Goal: Task Accomplishment & Management: Use online tool/utility

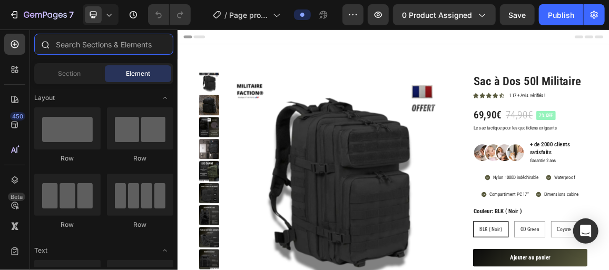
click at [126, 49] on input "text" at bounding box center [103, 44] width 139 height 21
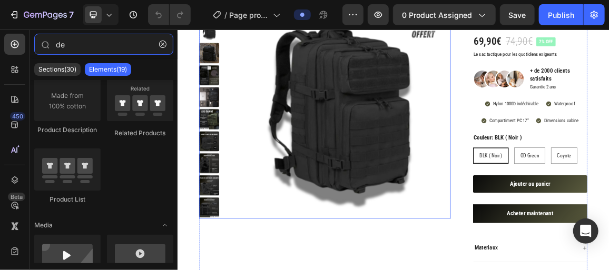
scroll to position [177, 0]
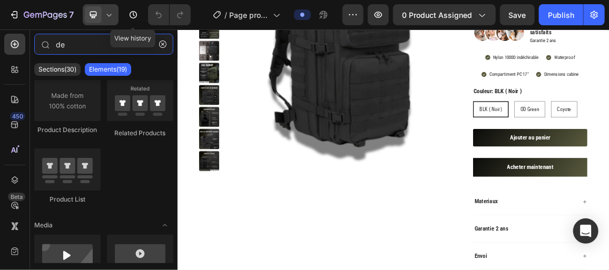
type input "de"
click at [114, 17] on icon at bounding box center [109, 14] width 11 height 11
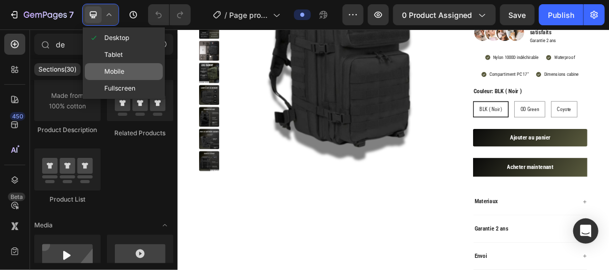
click at [127, 80] on div "Mobile" at bounding box center [124, 88] width 78 height 17
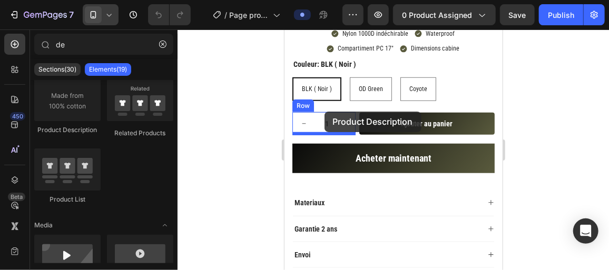
scroll to position [290, 0]
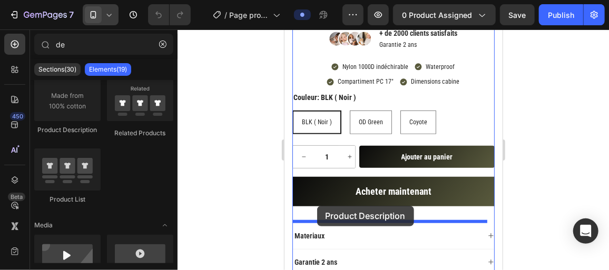
drag, startPoint x: 351, startPoint y: 148, endPoint x: 317, endPoint y: 206, distance: 66.4
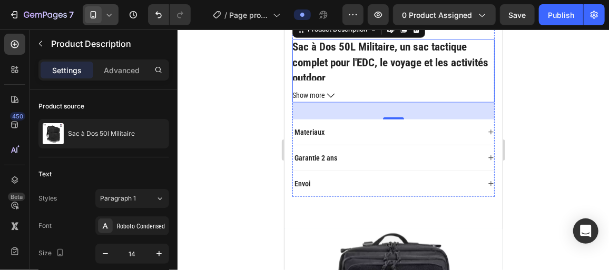
scroll to position [476, 0]
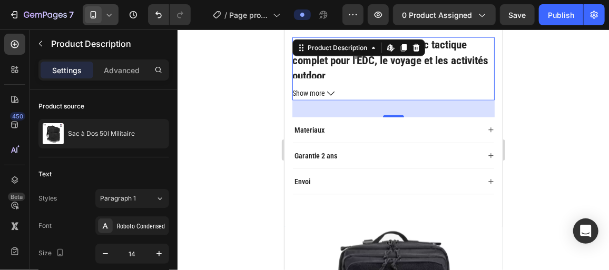
click at [325, 91] on button "Show more" at bounding box center [393, 92] width 202 height 13
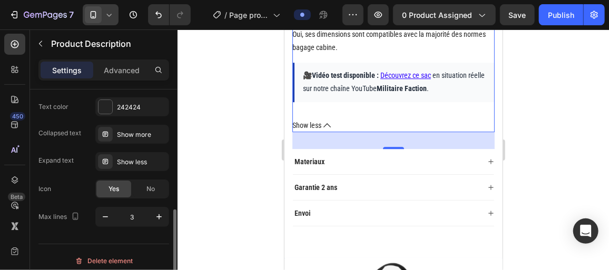
scroll to position [289, 0]
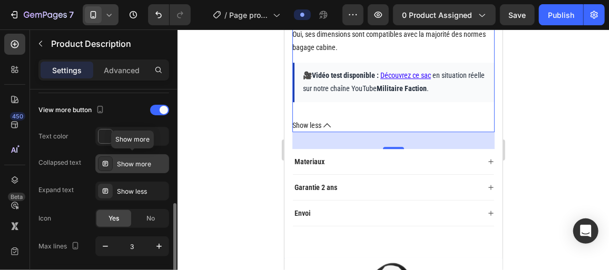
click at [107, 164] on icon at bounding box center [105, 163] width 5 height 5
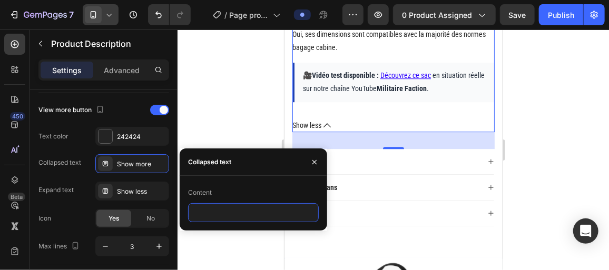
click at [309, 213] on input "text" at bounding box center [253, 212] width 131 height 19
click at [315, 166] on icon "button" at bounding box center [314, 162] width 8 height 8
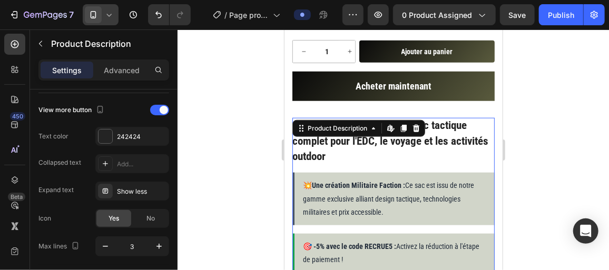
scroll to position [466, 0]
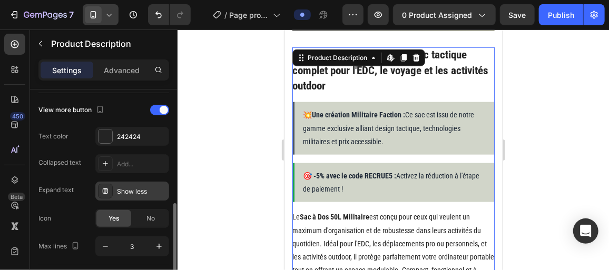
click at [160, 187] on div "Show less" at bounding box center [142, 191] width 50 height 9
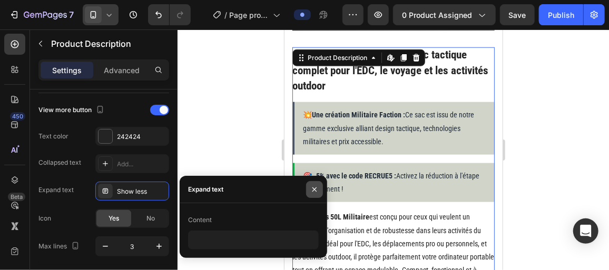
click at [313, 186] on icon "button" at bounding box center [314, 190] width 8 height 8
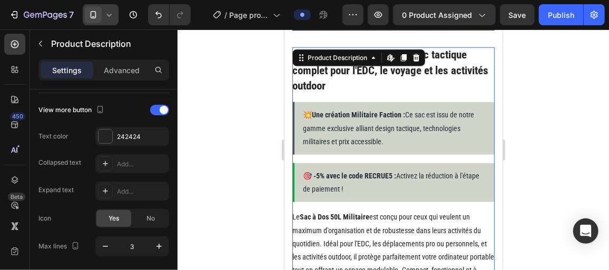
click at [274, 187] on div at bounding box center [394, 150] width 432 height 241
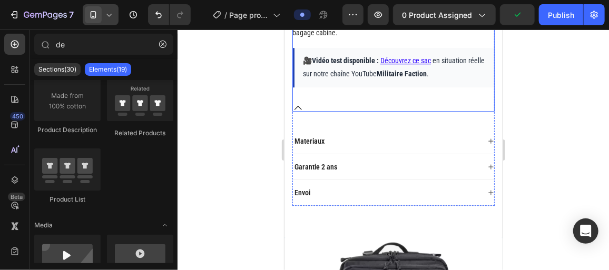
scroll to position [1287, 0]
click at [295, 103] on icon at bounding box center [297, 106] width 7 height 7
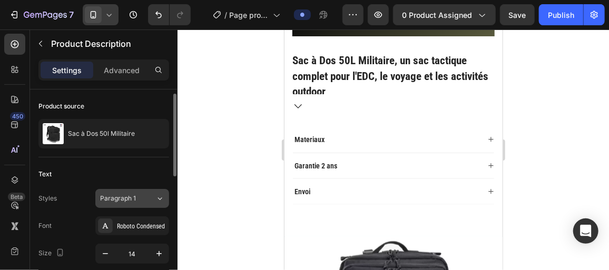
scroll to position [30, 0]
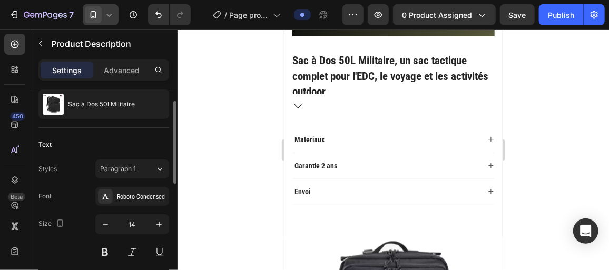
click at [351, 65] on h2 "Sac à Dos 50L Militaire, un sac tactique complet pour l'EDC, le voyage et les a…" at bounding box center [390, 76] width 196 height 44
click at [350, 76] on h2 "Sac à Dos 50L Militaire, un sac tactique complet pour l'EDC, le voyage et les a…" at bounding box center [390, 76] width 196 height 44
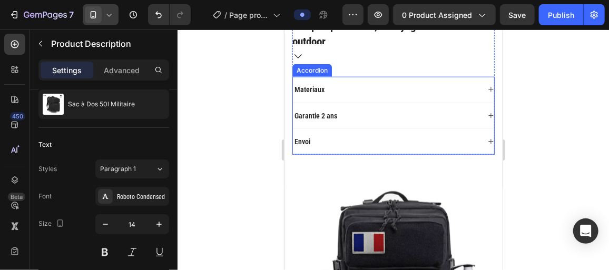
scroll to position [511, 0]
click at [349, 142] on div "Envoi" at bounding box center [386, 140] width 187 height 13
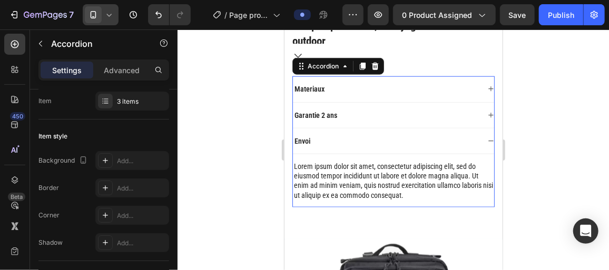
scroll to position [0, 0]
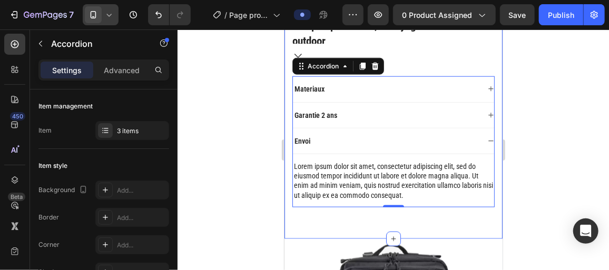
click at [265, 103] on div at bounding box center [394, 150] width 432 height 241
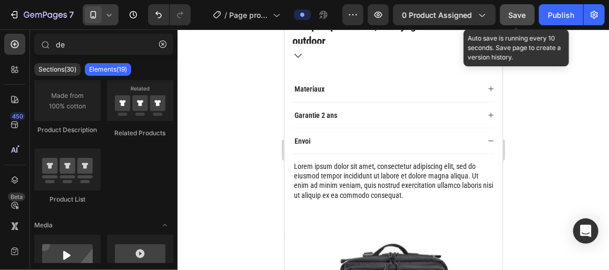
click at [521, 14] on span "Save" at bounding box center [517, 15] width 17 height 9
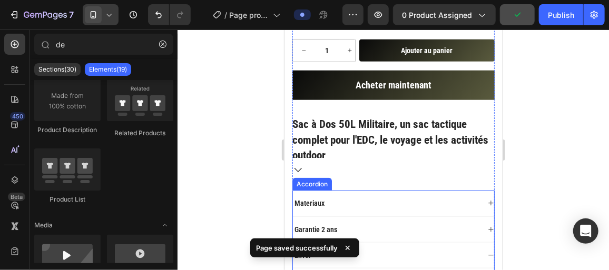
scroll to position [425, 0]
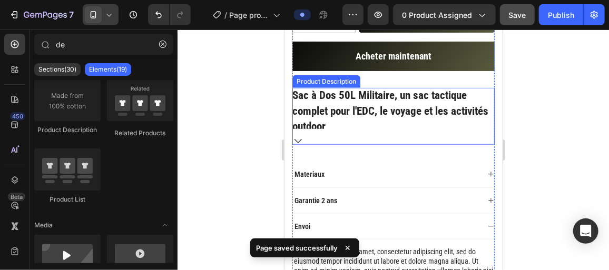
click at [310, 111] on h2 "Sac à Dos 50L Militaire, un sac tactique complet pour l'EDC, le voyage et les a…" at bounding box center [390, 111] width 196 height 44
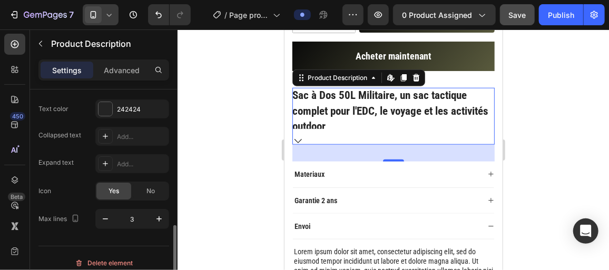
scroll to position [325, 0]
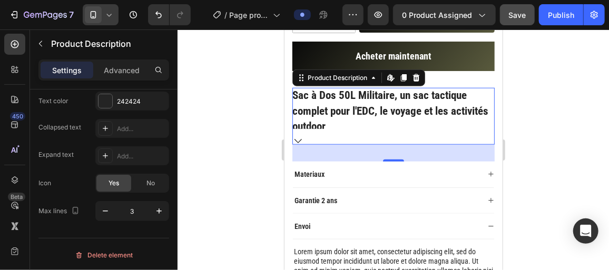
click at [316, 110] on h2 "Sac à Dos 50L Militaire, un sac tactique complet pour l'EDC, le voyage et les a…" at bounding box center [390, 111] width 196 height 44
click at [158, 212] on icon "button" at bounding box center [159, 211] width 11 height 11
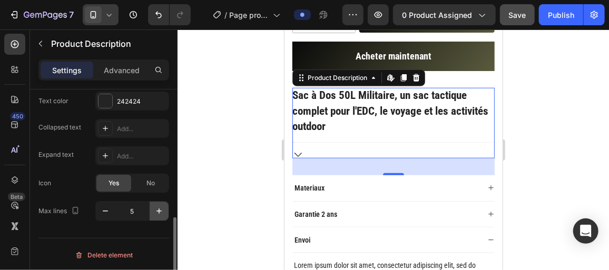
click at [158, 212] on icon "button" at bounding box center [159, 211] width 11 height 11
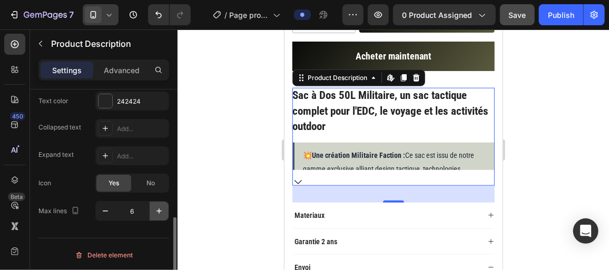
click at [158, 212] on icon "button" at bounding box center [159, 211] width 11 height 11
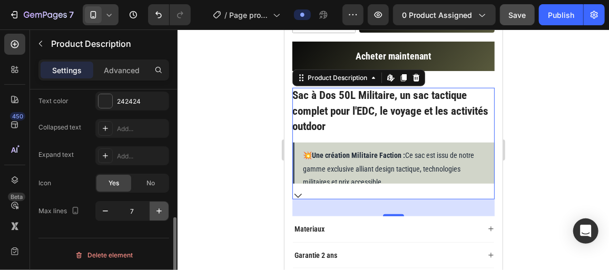
click at [158, 212] on icon "button" at bounding box center [159, 211] width 11 height 11
type input "8"
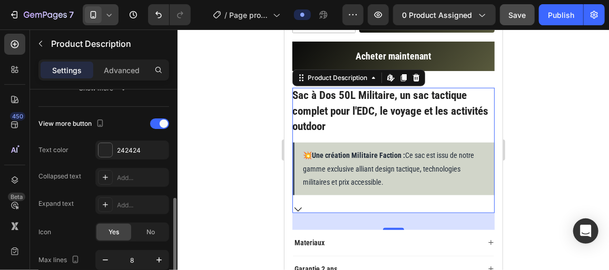
scroll to position [274, 0]
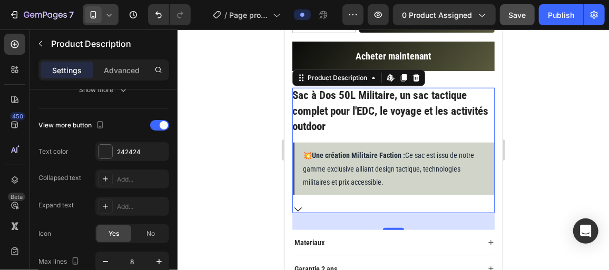
click at [299, 206] on icon at bounding box center [297, 209] width 7 height 7
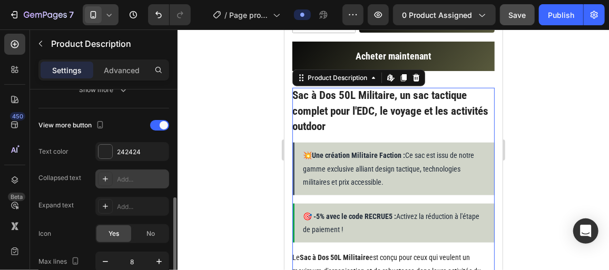
click at [157, 175] on div "Add..." at bounding box center [142, 179] width 50 height 9
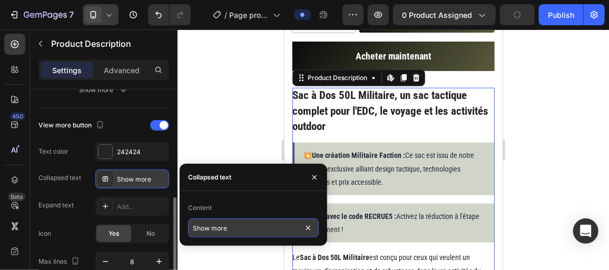
click at [241, 225] on input "Show more" at bounding box center [253, 228] width 131 height 19
type input "Voir plus"
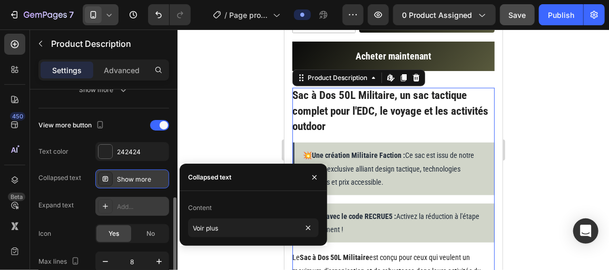
click at [144, 205] on div "Add..." at bounding box center [142, 206] width 50 height 9
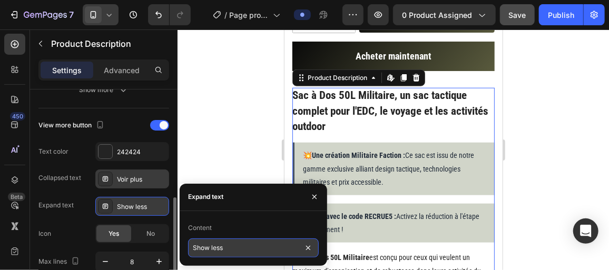
click at [227, 242] on input "Show less" at bounding box center [253, 248] width 131 height 19
type input "Voir moins"
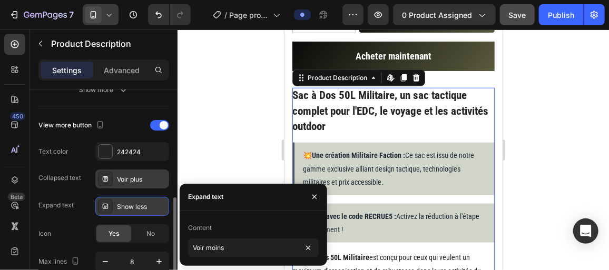
click at [231, 168] on div at bounding box center [394, 150] width 432 height 241
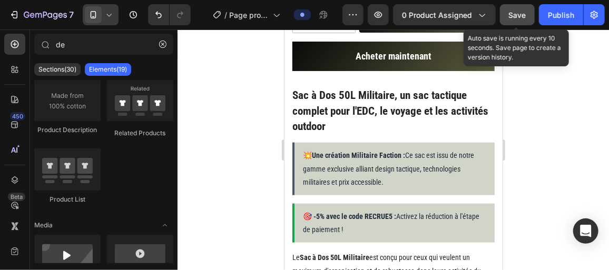
click at [518, 11] on span "Save" at bounding box center [517, 15] width 17 height 9
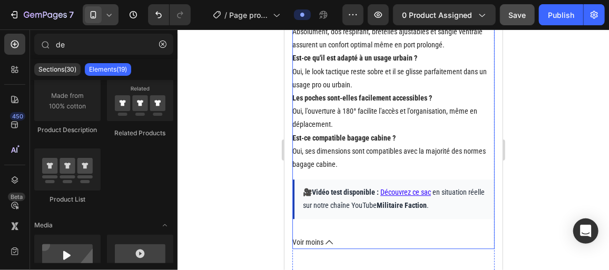
scroll to position [1219, 0]
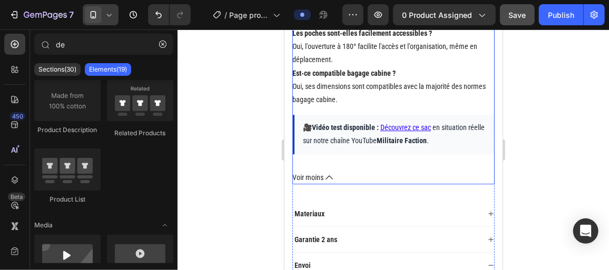
click at [331, 173] on icon at bounding box center [328, 176] width 7 height 7
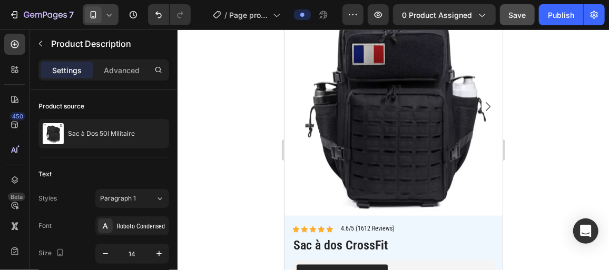
scroll to position [548, 0]
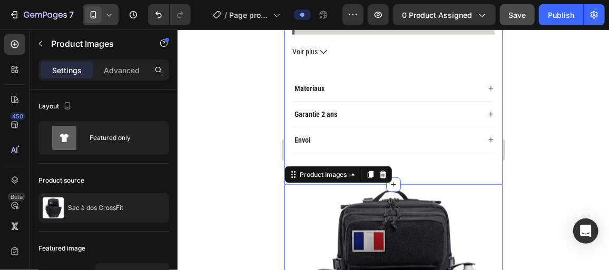
scroll to position [587, 0]
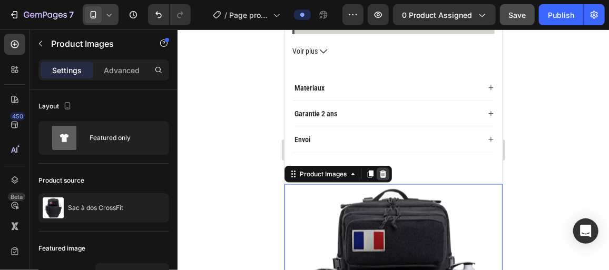
click at [382, 170] on icon at bounding box center [383, 173] width 7 height 7
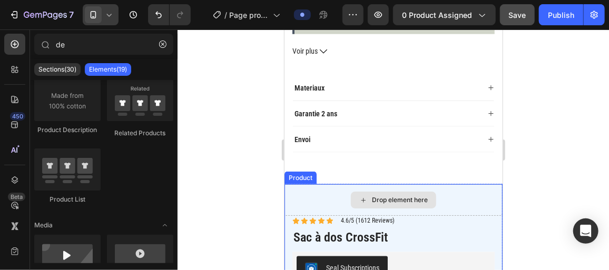
click at [450, 200] on div "Drop element here" at bounding box center [393, 200] width 218 height 32
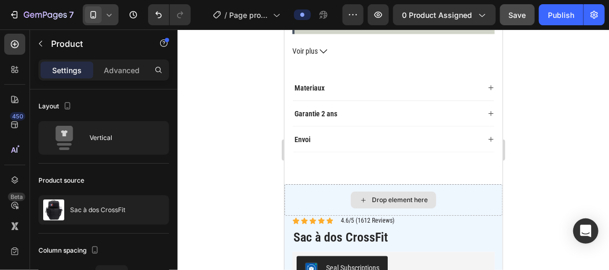
click at [298, 190] on div "Drop element here" at bounding box center [393, 200] width 218 height 32
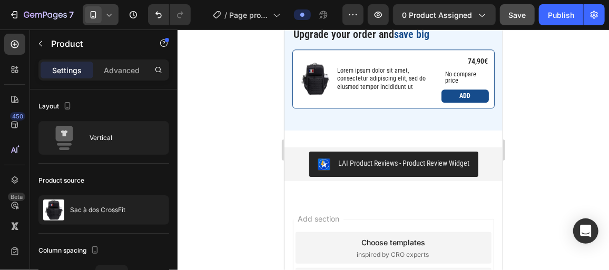
scroll to position [1206, 0]
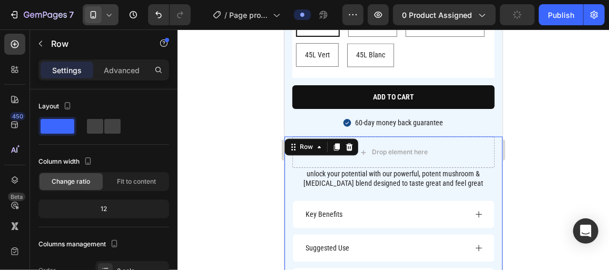
scroll to position [839, 0]
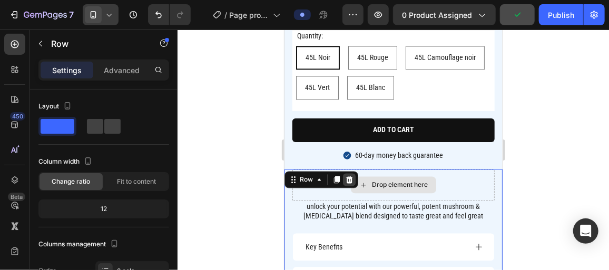
click at [353, 179] on div at bounding box center [349, 179] width 13 height 13
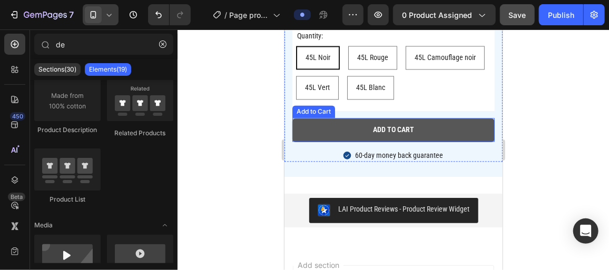
scroll to position [746, 0]
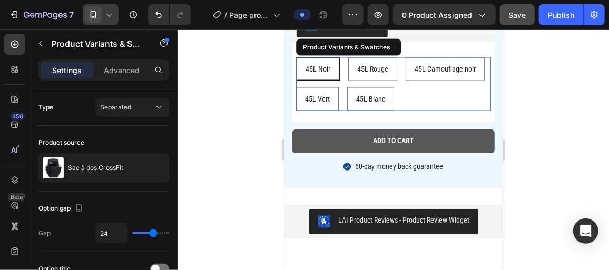
click at [445, 111] on div "45L Noir 45L Noir 45L Noir 45L Rouge 45L Rouge 45L Rouge 45L Camouflage noir 45…" at bounding box center [393, 84] width 195 height 54
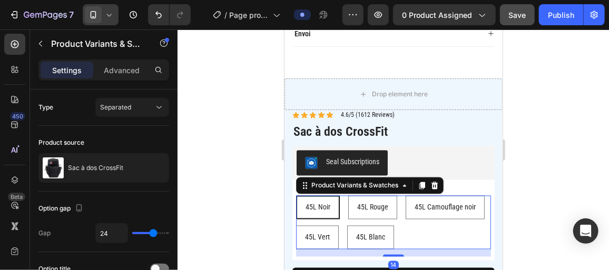
scroll to position [660, 0]
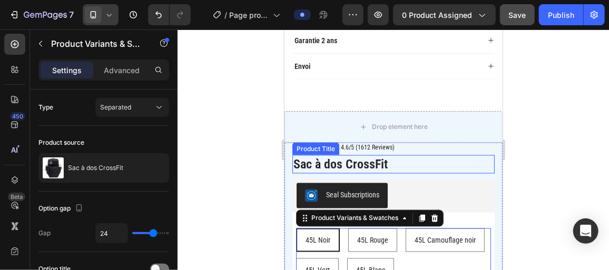
click at [478, 155] on h1 "Sac à dos CrossFit" at bounding box center [393, 164] width 202 height 18
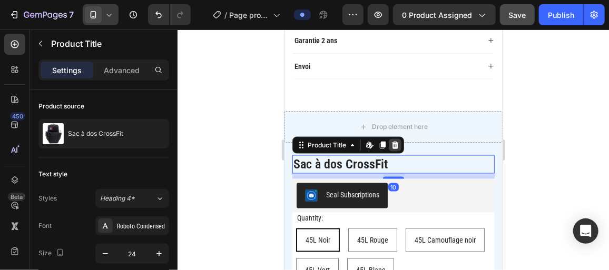
click at [395, 142] on icon at bounding box center [395, 145] width 8 height 8
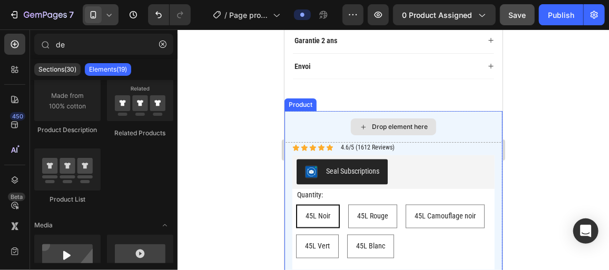
click at [436, 133] on div "Drop element here" at bounding box center [393, 127] width 218 height 32
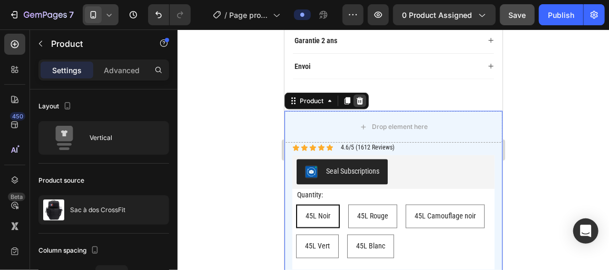
click at [360, 96] on icon at bounding box center [359, 100] width 8 height 8
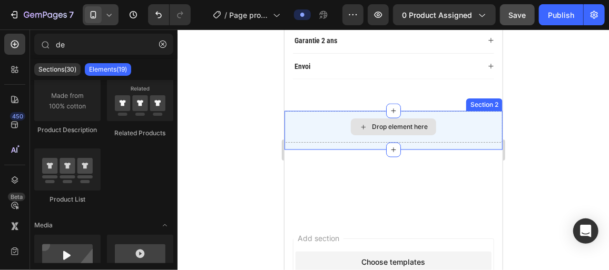
click at [444, 130] on div "Drop element here" at bounding box center [393, 127] width 218 height 32
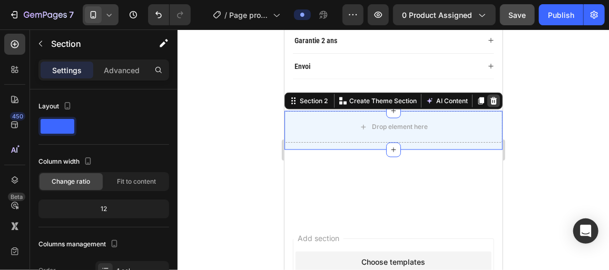
click at [490, 96] on div at bounding box center [493, 100] width 13 height 13
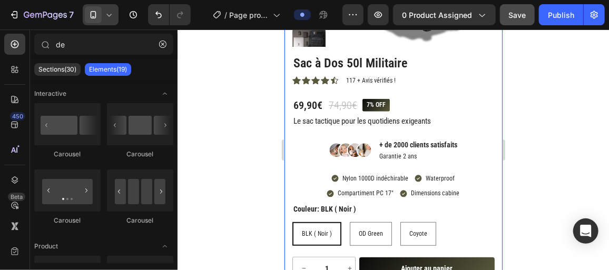
scroll to position [201, 0]
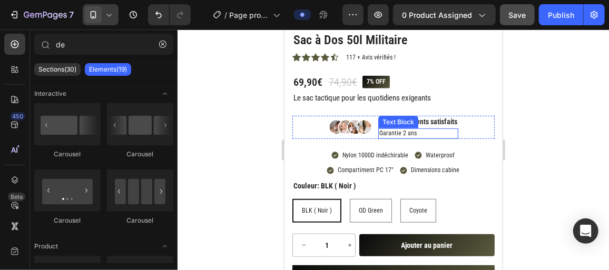
click at [392, 133] on p "Garantie 2 ans" at bounding box center [418, 133] width 78 height 8
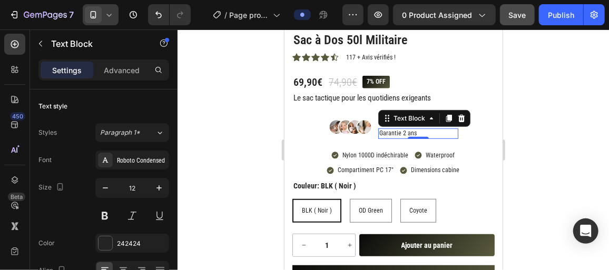
click at [254, 156] on div at bounding box center [394, 150] width 432 height 241
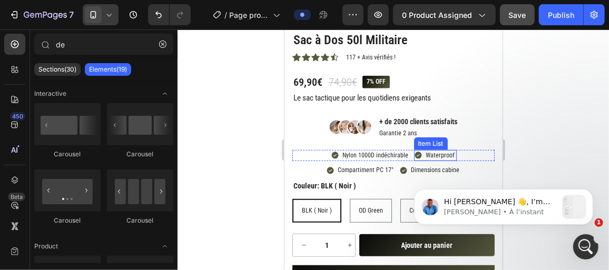
scroll to position [0, 0]
click at [414, 156] on icon at bounding box center [417, 155] width 7 height 7
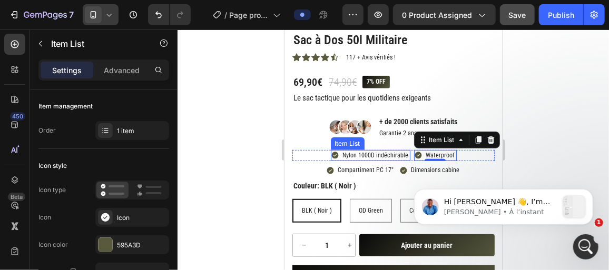
click at [333, 156] on icon at bounding box center [334, 155] width 7 height 7
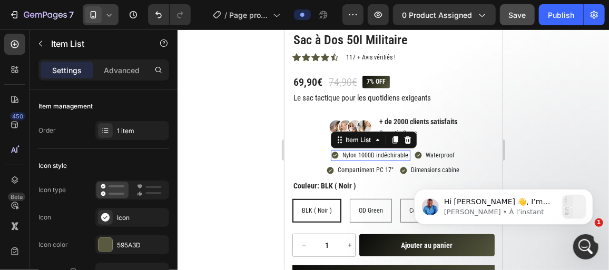
scroll to position [274, 0]
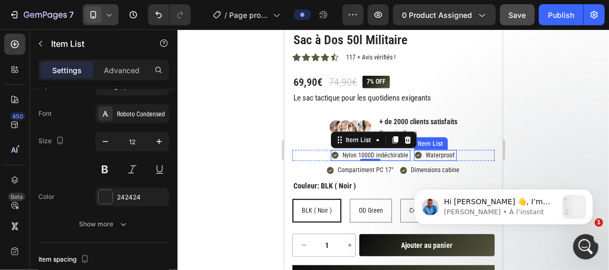
click at [424, 154] on div "Waterproof" at bounding box center [440, 156] width 32 height 12
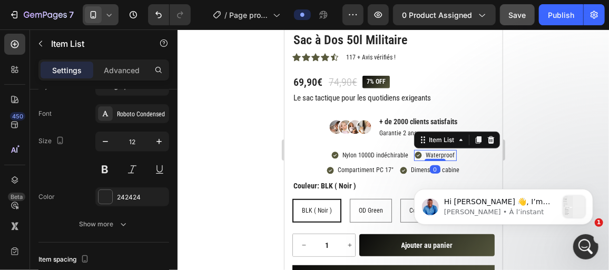
click at [532, 131] on div at bounding box center [394, 150] width 432 height 241
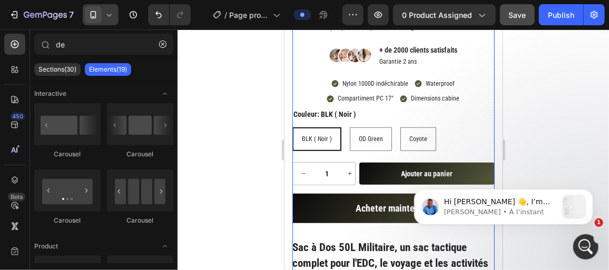
scroll to position [273, 0]
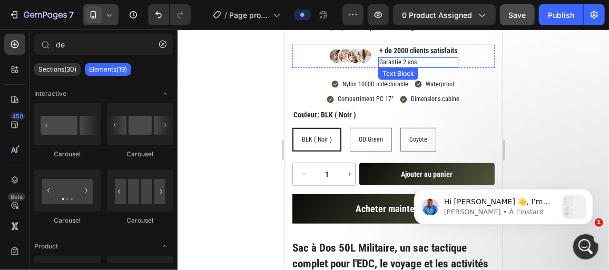
click at [404, 63] on p "Garantie 2 ans" at bounding box center [418, 62] width 78 height 8
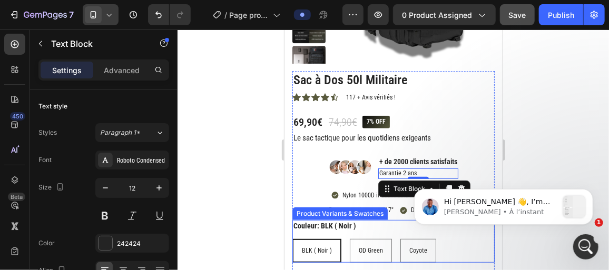
scroll to position [158, 0]
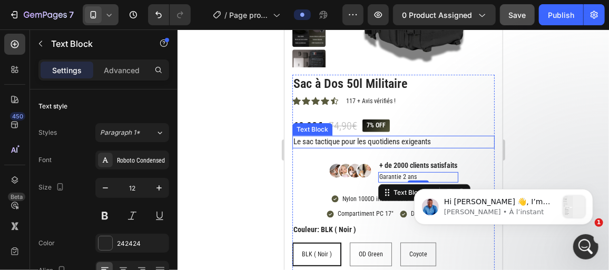
click at [356, 142] on p "Le sac tactique pour les quotidiens exigeants" at bounding box center [393, 142] width 200 height 11
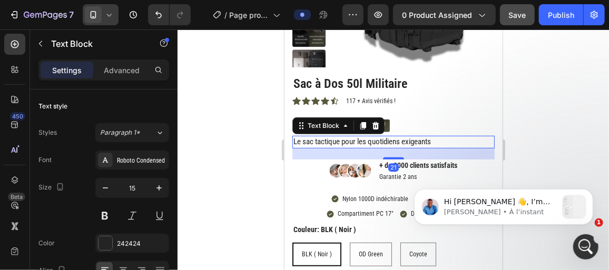
scroll to position [274, 0]
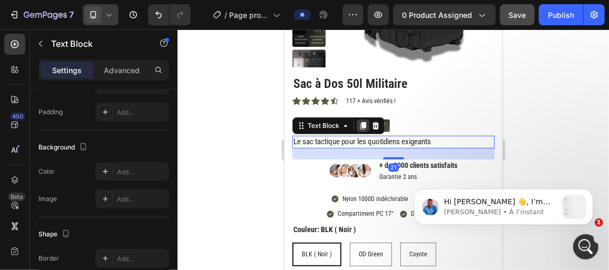
click at [358, 125] on icon at bounding box center [362, 125] width 8 height 8
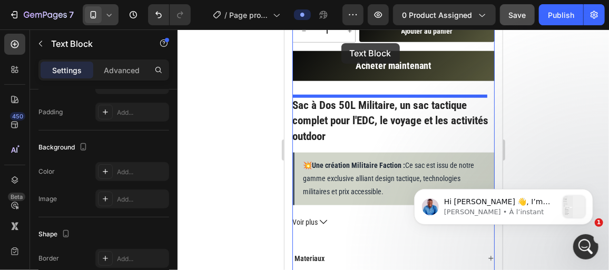
drag, startPoint x: 300, startPoint y: 146, endPoint x: 348, endPoint y: 82, distance: 80.1
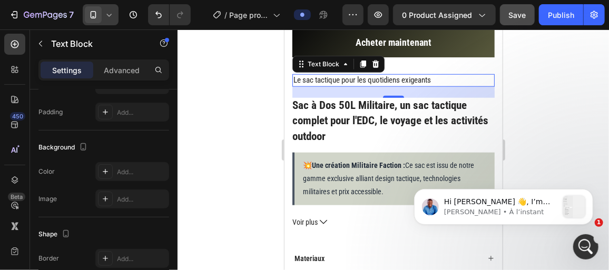
scroll to position [416, 0]
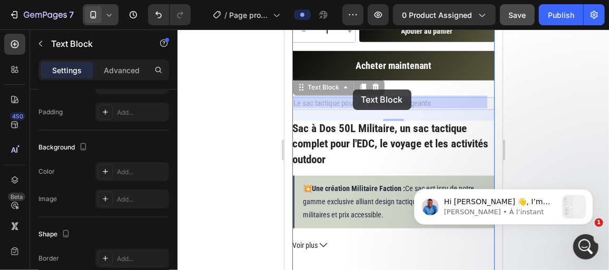
drag, startPoint x: 348, startPoint y: 82, endPoint x: 356, endPoint y: 90, distance: 10.8
click at [356, 90] on div "iPhone 11 Pro Max ( 414 px) iPhone 13 Mini iPhone 13 Pro iPhone 11 Pro Max iPho…" at bounding box center [393, 141] width 218 height 1056
drag, startPoint x: 299, startPoint y: 89, endPoint x: 328, endPoint y: 89, distance: 29.5
click at [328, 89] on div "iPhone 11 Pro Max ( 414 px) iPhone 13 Mini iPhone 13 Pro iPhone 11 Pro Max iPho…" at bounding box center [393, 141] width 218 height 1056
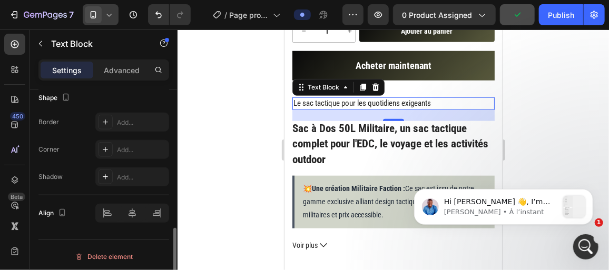
scroll to position [412, 0]
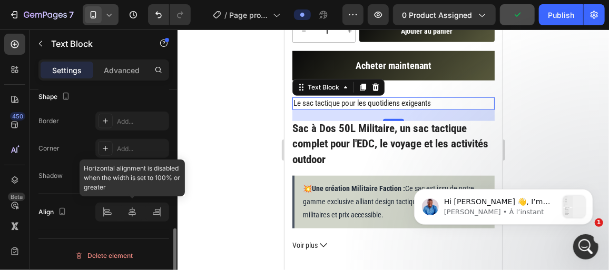
click at [129, 208] on div at bounding box center [132, 212] width 74 height 19
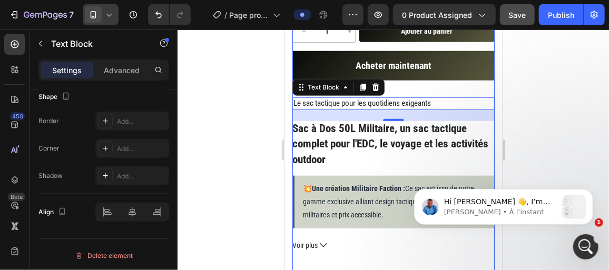
click at [442, 102] on p "Le sac tactique pour les quotidiens exigeants" at bounding box center [393, 103] width 200 height 11
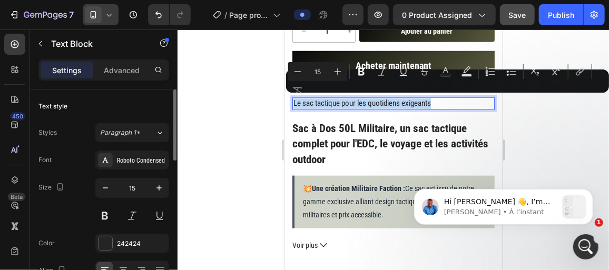
scroll to position [83, 0]
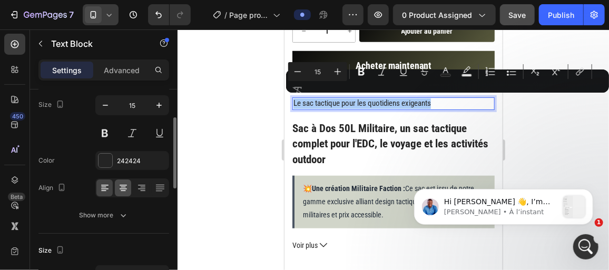
click at [126, 189] on icon at bounding box center [123, 189] width 7 height 1
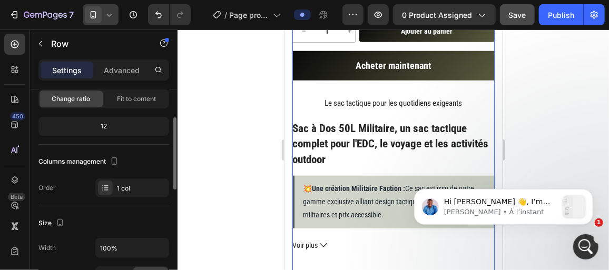
click at [420, 84] on div "Sac à Dos 50l Militaire Product Title Icon Icon Icon Icon Icon Icon List 117 + …" at bounding box center [393, 81] width 202 height 531
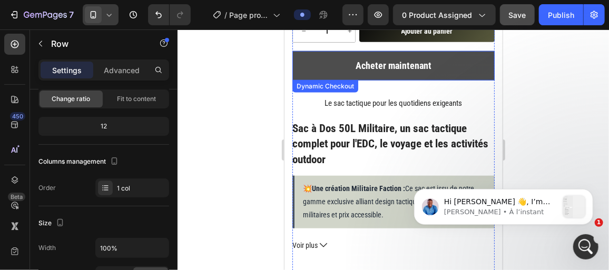
scroll to position [0, 0]
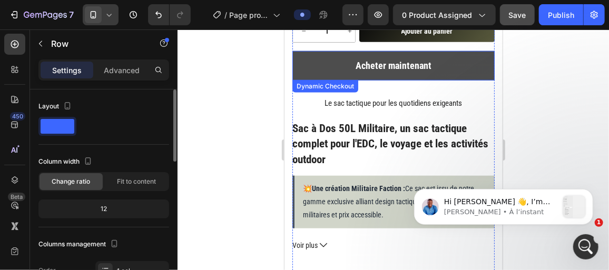
click at [441, 72] on button "Acheter maintenant" at bounding box center [393, 66] width 202 height 30
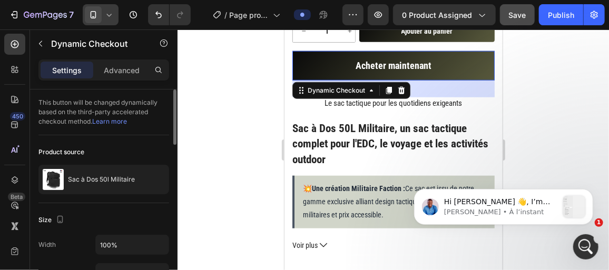
click at [430, 87] on div "32" at bounding box center [393, 88] width 202 height 17
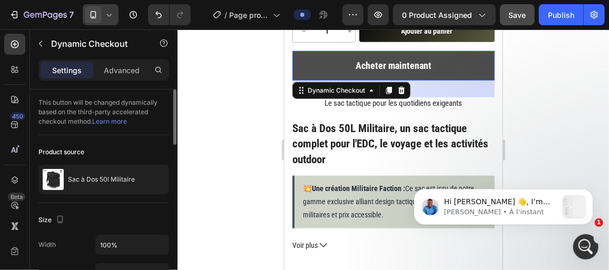
click at [468, 67] on button "Acheter maintenant" at bounding box center [393, 66] width 202 height 30
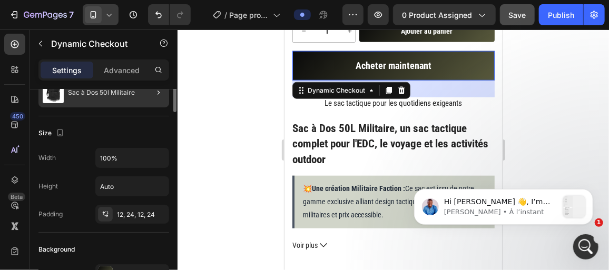
scroll to position [88, 0]
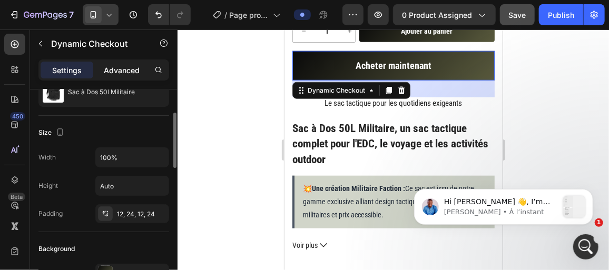
click at [117, 63] on div "Advanced" at bounding box center [121, 70] width 53 height 17
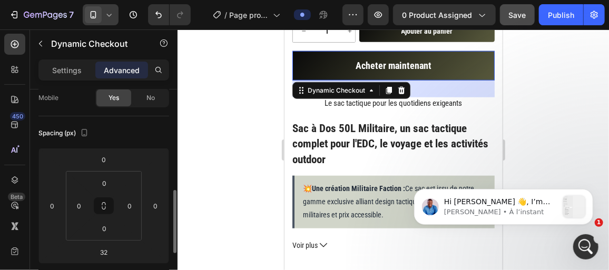
scroll to position [145, 0]
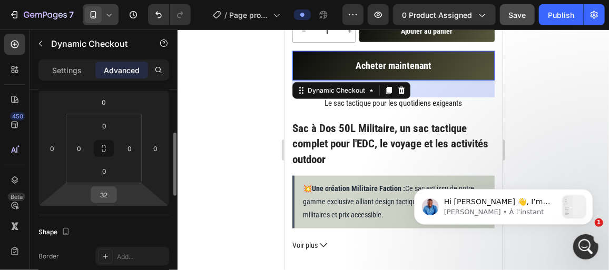
click at [101, 187] on input "32" at bounding box center [103, 195] width 21 height 16
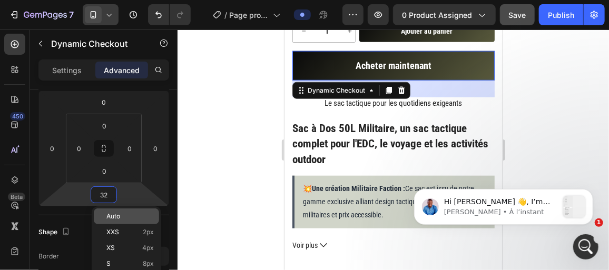
click at [111, 213] on span "Auto" at bounding box center [113, 216] width 14 height 7
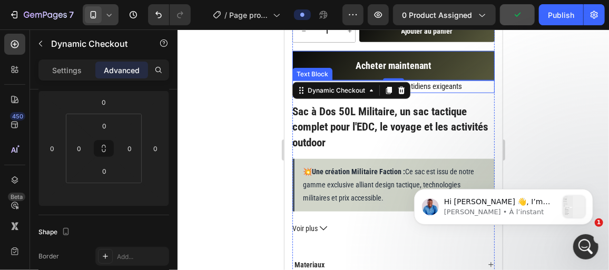
click at [443, 88] on p "Le sac tactique pour les quotidiens exigeants" at bounding box center [393, 86] width 200 height 11
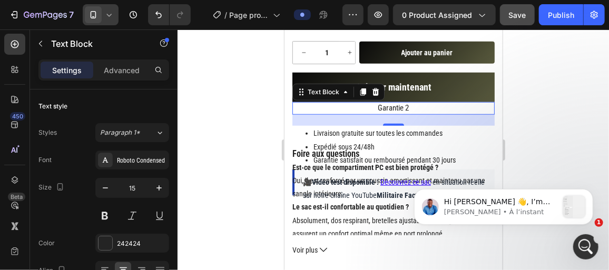
scroll to position [389, 0]
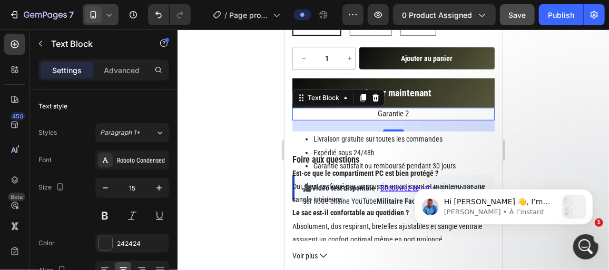
click at [414, 110] on p "Garantie 2" at bounding box center [393, 114] width 200 height 11
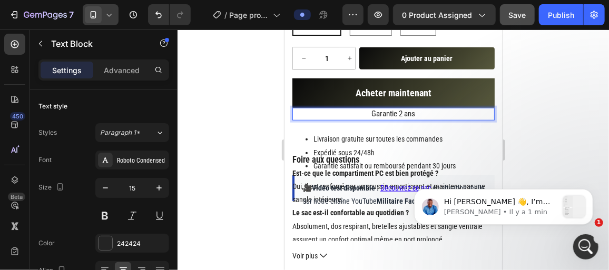
click at [242, 128] on div at bounding box center [394, 150] width 432 height 241
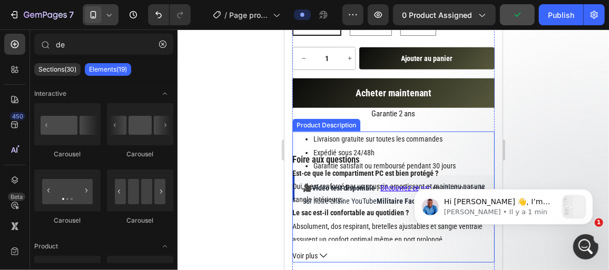
click at [319, 169] on h4 "Est-ce que le compartiment PC est bien protégé ?" at bounding box center [365, 173] width 146 height 8
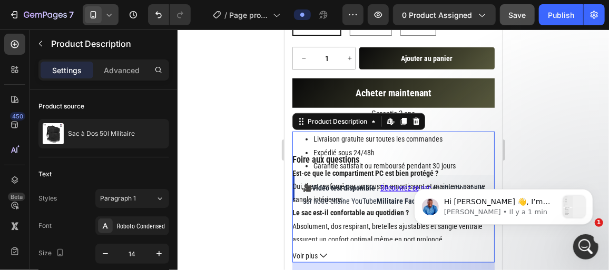
click at [242, 167] on div at bounding box center [394, 150] width 432 height 241
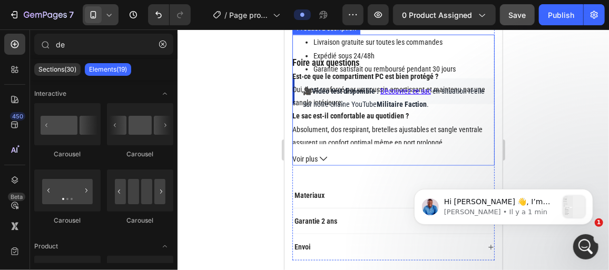
scroll to position [497, 0]
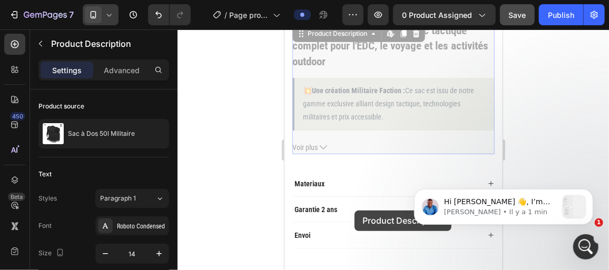
drag, startPoint x: 365, startPoint y: 118, endPoint x: 354, endPoint y: 209, distance: 92.4
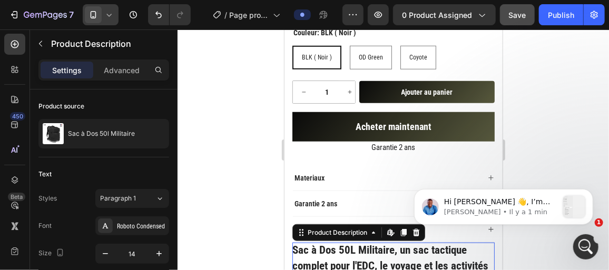
scroll to position [410, 0]
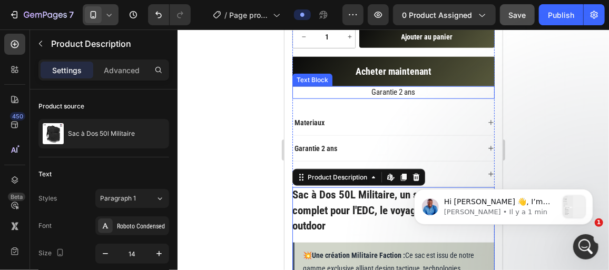
click at [350, 94] on p "Garantie 2 ans" at bounding box center [393, 92] width 200 height 11
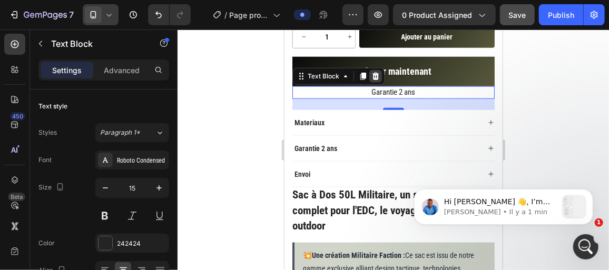
click at [378, 76] on icon at bounding box center [375, 76] width 8 height 8
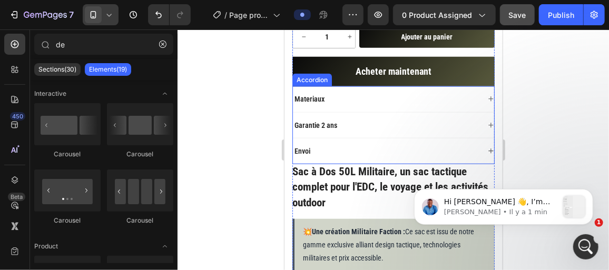
click at [319, 101] on p "Materiaux" at bounding box center [309, 98] width 30 height 9
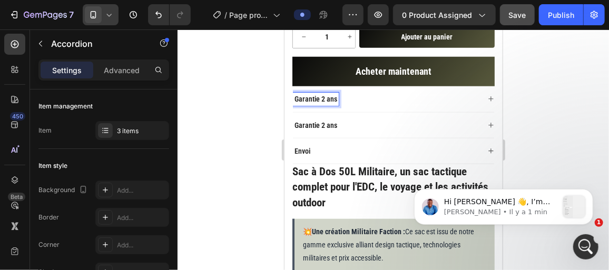
click at [323, 120] on p "Garantie 2 ans" at bounding box center [315, 124] width 43 height 9
click at [260, 143] on div at bounding box center [394, 150] width 432 height 241
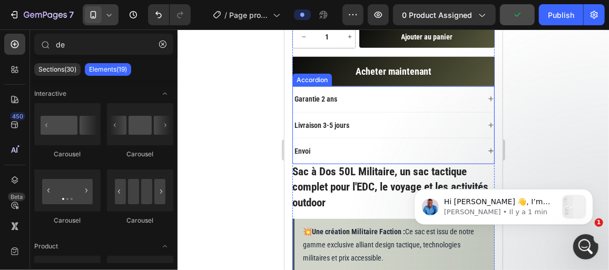
click at [310, 146] on div "Envoi" at bounding box center [302, 150] width 19 height 13
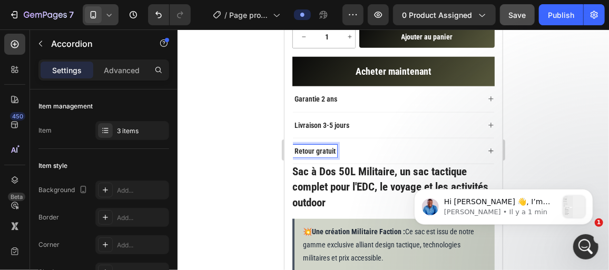
click at [257, 159] on div at bounding box center [394, 150] width 432 height 241
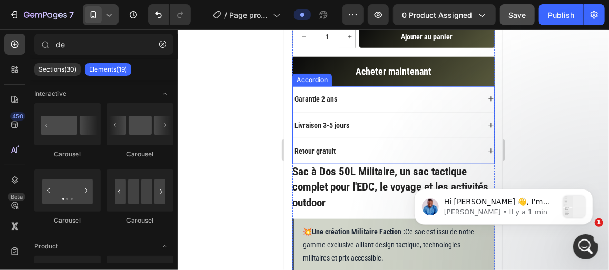
click at [374, 146] on div "Retour gratuit" at bounding box center [386, 150] width 187 height 13
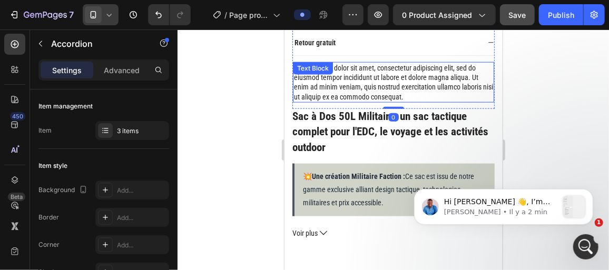
scroll to position [519, 0]
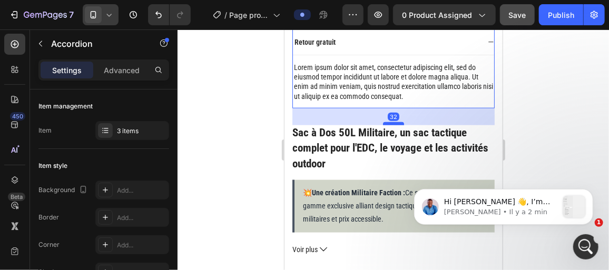
click at [383, 122] on div at bounding box center [393, 123] width 21 height 3
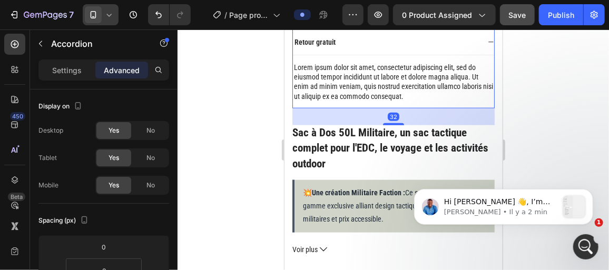
click at [244, 132] on div at bounding box center [394, 150] width 432 height 241
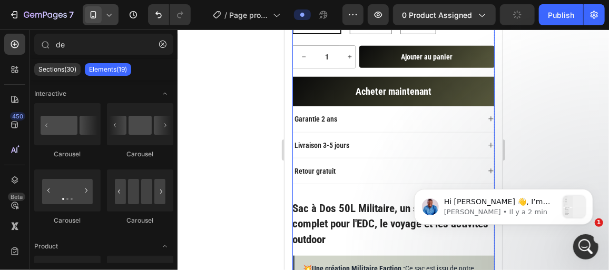
scroll to position [389, 0]
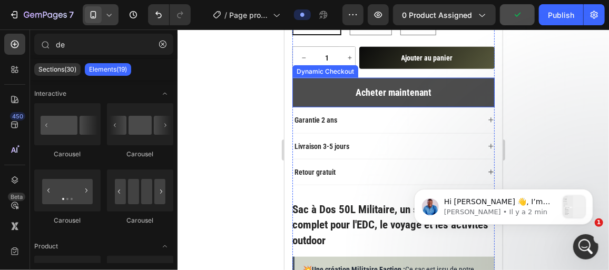
click at [376, 101] on button "Acheter maintenant" at bounding box center [393, 92] width 202 height 30
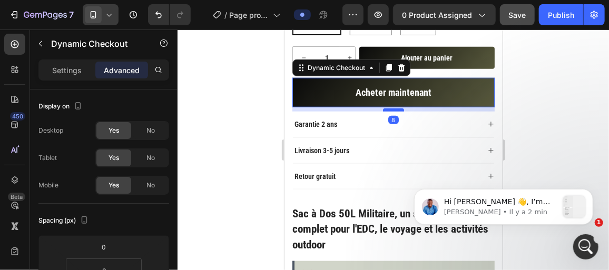
click at [393, 108] on div at bounding box center [393, 109] width 21 height 3
type input "8"
click at [235, 130] on div at bounding box center [394, 150] width 432 height 241
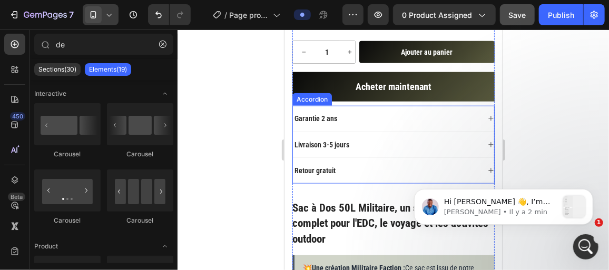
scroll to position [395, 0]
click at [488, 117] on icon at bounding box center [491, 118] width 6 height 6
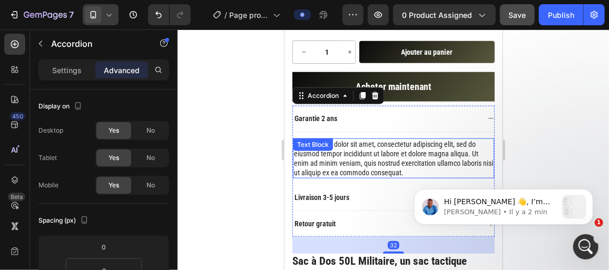
click at [359, 152] on div "Lorem ipsum dolor sit amet, consectetur adipiscing elit, sed do eiusmod tempor …" at bounding box center [393, 158] width 201 height 41
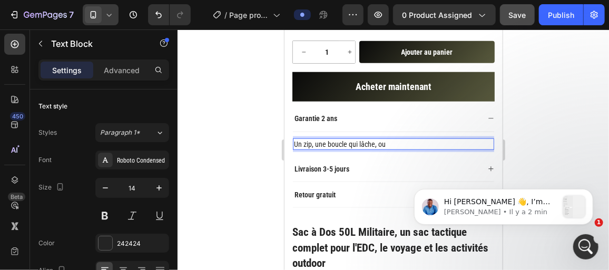
click at [398, 139] on p "Un zip, une boucle qui lâche, ou" at bounding box center [393, 143] width 199 height 9
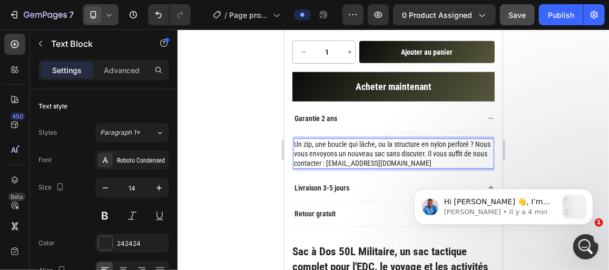
click at [243, 162] on div at bounding box center [394, 150] width 432 height 241
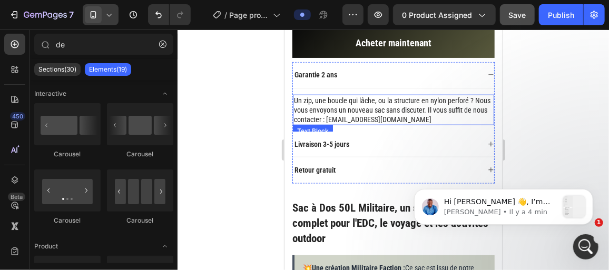
scroll to position [439, 0]
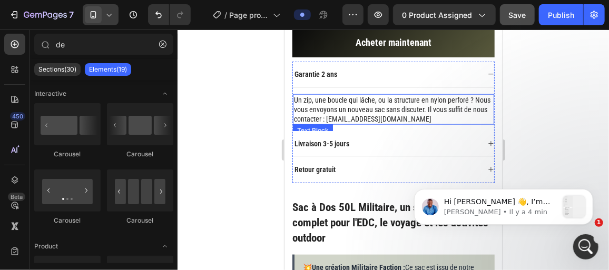
click at [467, 98] on p "Un zip, une boucle qui lâche, ou la structure en nylon perforé ? Nous vous envo…" at bounding box center [393, 109] width 199 height 29
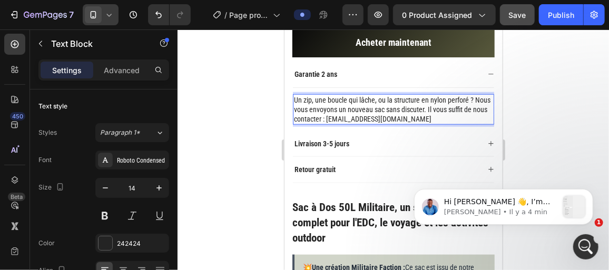
click at [469, 98] on p "Un zip, une boucle qui lâche, ou la structure en nylon perforé ? Nous vous envo…" at bounding box center [393, 109] width 199 height 29
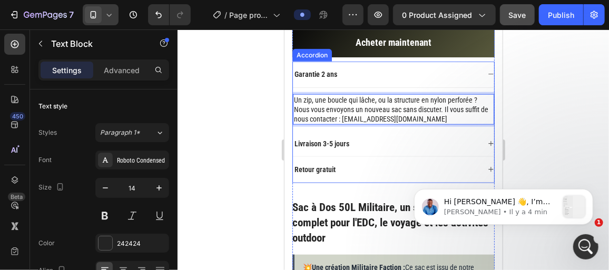
click at [468, 141] on div "Livraison 3-5 jours" at bounding box center [386, 143] width 187 height 13
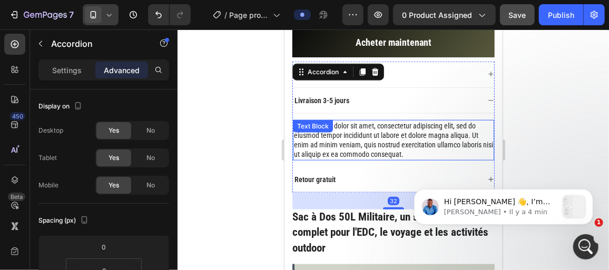
click at [391, 141] on div "Lorem ipsum dolor sit amet, consectetur adipiscing elit, sed do eiusmod tempor …" at bounding box center [393, 140] width 201 height 41
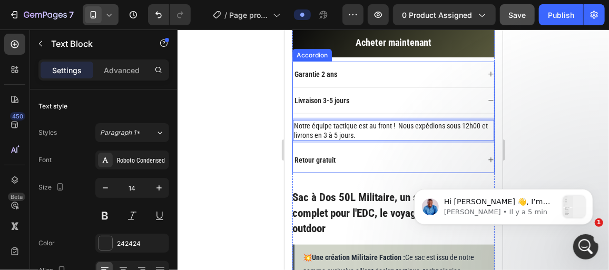
click at [361, 96] on div "Livraison 3-5 jours" at bounding box center [386, 100] width 187 height 13
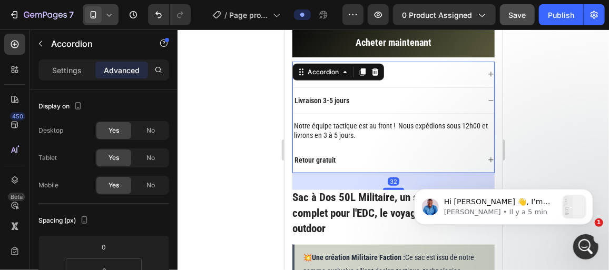
click at [351, 98] on div "Livraison 3-5 jours" at bounding box center [386, 100] width 187 height 13
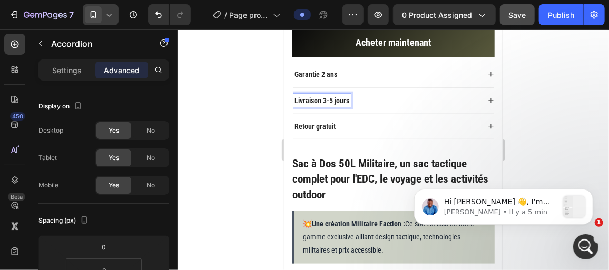
click at [347, 99] on p "Livraison 3-5 jours" at bounding box center [321, 99] width 55 height 9
click at [254, 106] on div at bounding box center [394, 150] width 432 height 241
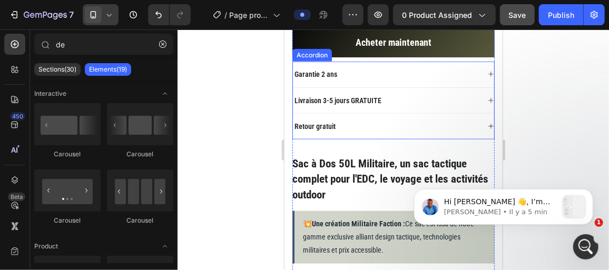
click at [351, 99] on p "Livraison 3-5 jours GRATUITE" at bounding box center [337, 99] width 87 height 9
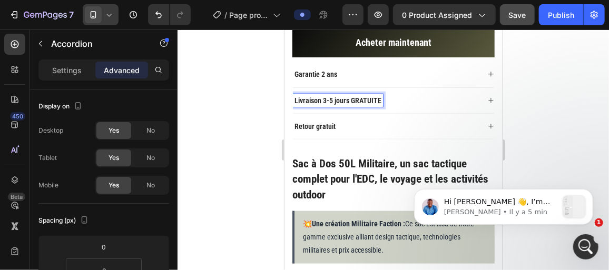
click at [351, 99] on p "Livraison 3-5 jours GRATUITE" at bounding box center [337, 99] width 87 height 9
click at [350, 99] on p "Livraison 3-5 jours GRATUITE" at bounding box center [337, 99] width 87 height 9
click at [384, 100] on p "Livraison 3-5 jours [ GRATUITE" at bounding box center [339, 99] width 91 height 9
click at [253, 125] on div at bounding box center [394, 150] width 432 height 241
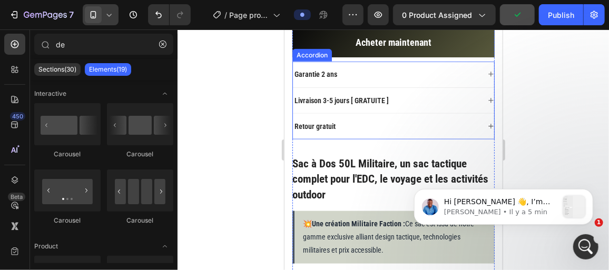
click at [481, 101] on div "Livraison 3-5 jours [ GRATUITE ]" at bounding box center [393, 101] width 201 height 26
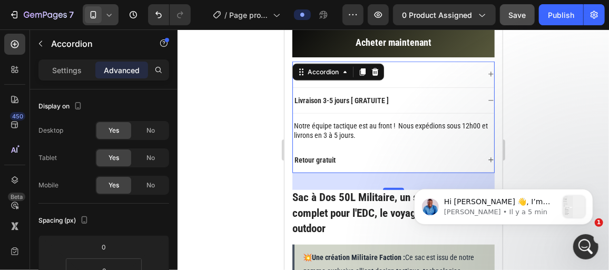
click at [479, 154] on div "Retour gratuit" at bounding box center [393, 160] width 201 height 26
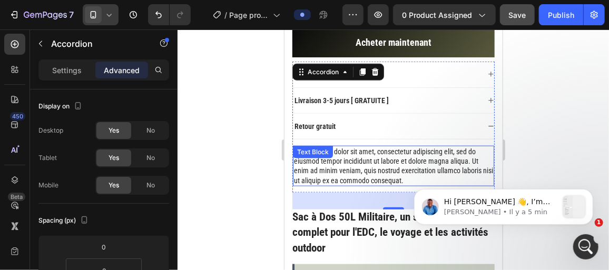
click at [363, 166] on div "Lorem ipsum dolor sit amet, consectetur adipiscing elit, sed do eiusmod tempor …" at bounding box center [393, 165] width 201 height 41
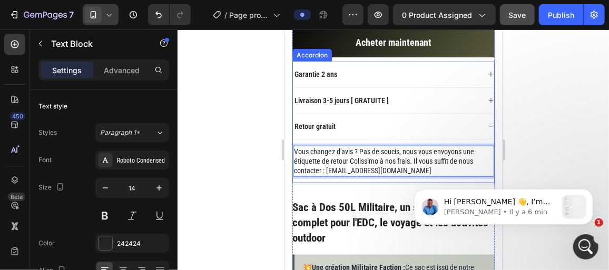
click at [488, 123] on icon at bounding box center [491, 126] width 6 height 6
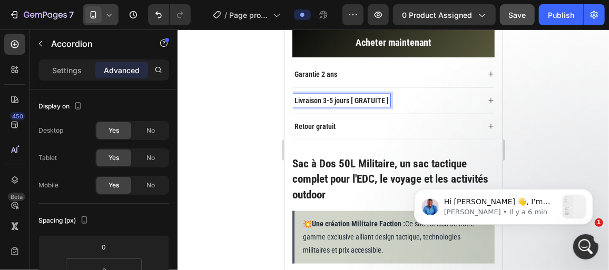
click at [488, 71] on icon at bounding box center [491, 74] width 6 height 6
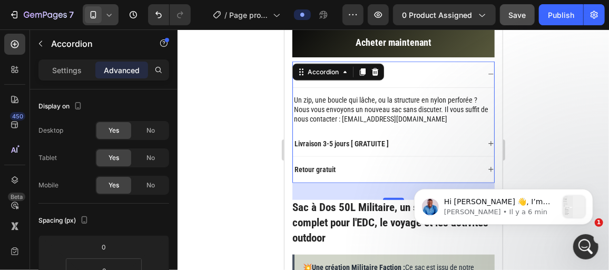
click at [488, 71] on icon at bounding box center [491, 74] width 6 height 6
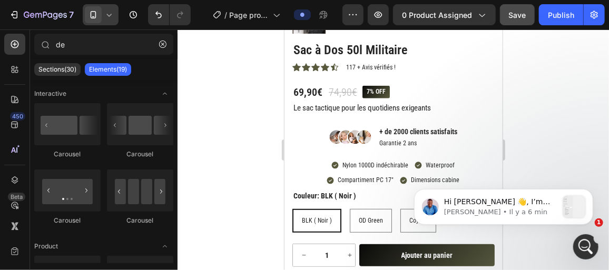
scroll to position [190, 0]
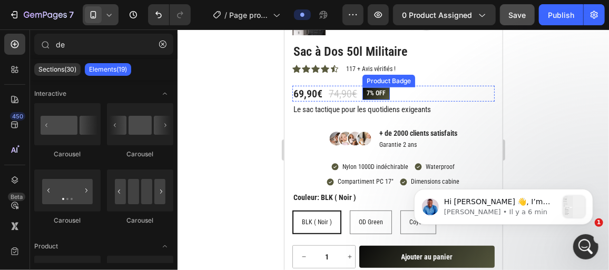
click at [381, 94] on pre "7% off" at bounding box center [375, 93] width 27 height 13
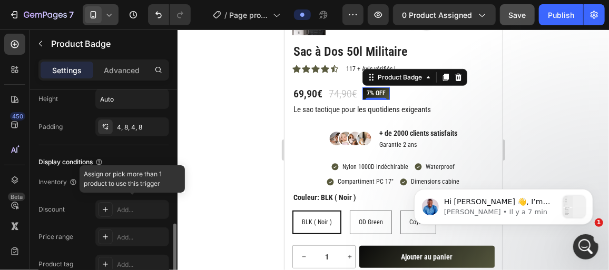
scroll to position [572, 0]
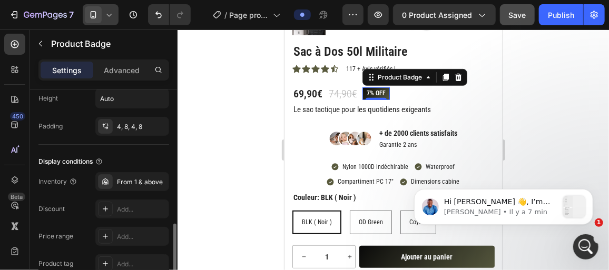
click at [376, 95] on pre "7% off" at bounding box center [375, 93] width 27 height 13
click at [380, 92] on pre "7% off" at bounding box center [375, 93] width 27 height 13
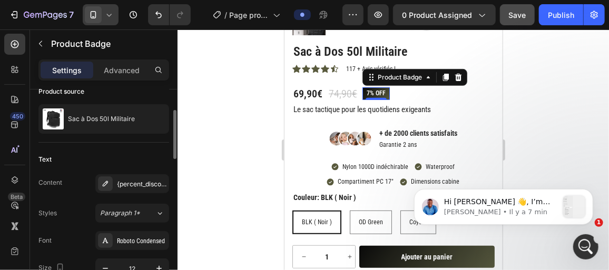
scroll to position [90, 0]
click at [134, 186] on div "{percent_discount} off" at bounding box center [142, 183] width 50 height 9
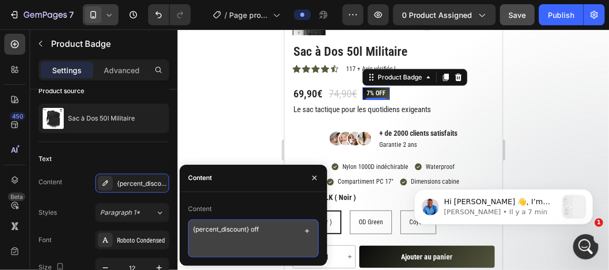
click at [264, 227] on textarea "{percent_discount} off" at bounding box center [253, 239] width 131 height 38
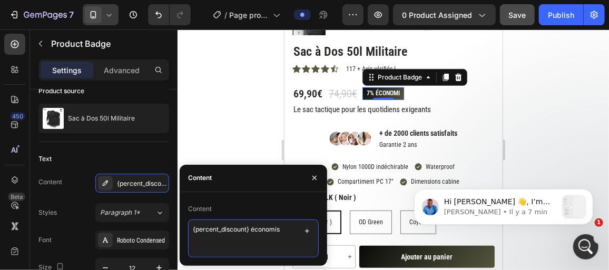
type textarea "{percent_discount} économisé"
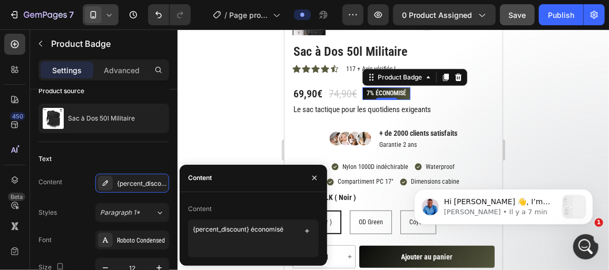
click at [251, 128] on div at bounding box center [394, 150] width 432 height 241
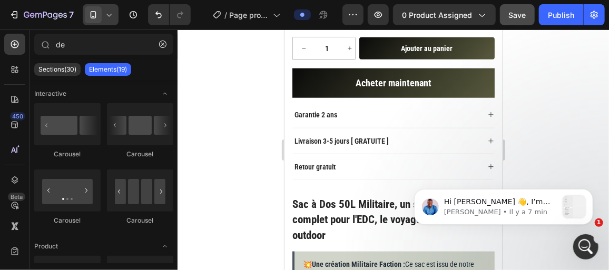
scroll to position [347, 0]
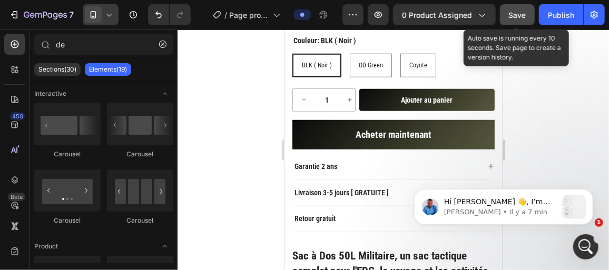
click at [505, 14] on button "Save" at bounding box center [517, 14] width 35 height 21
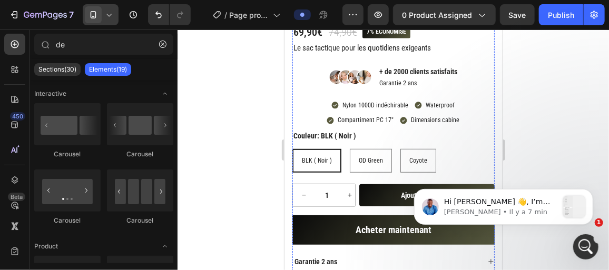
scroll to position [225, 0]
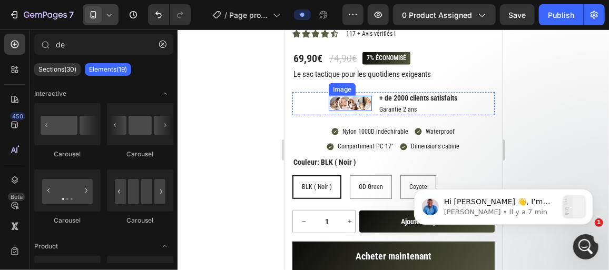
click at [334, 103] on img at bounding box center [349, 103] width 43 height 16
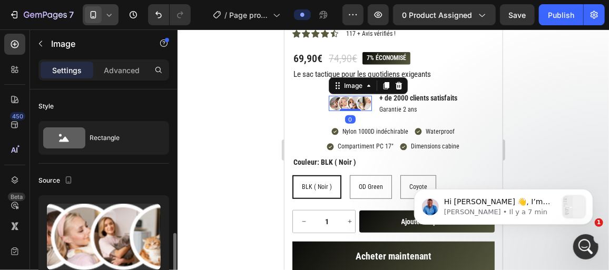
scroll to position [152, 0]
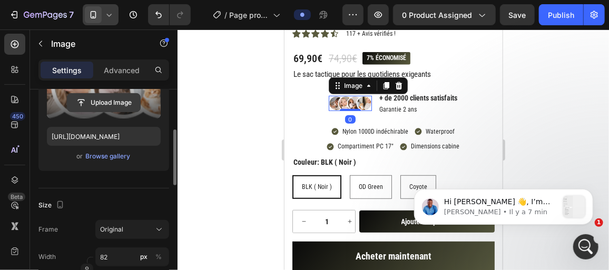
click at [114, 105] on input "file" at bounding box center [103, 103] width 73 height 18
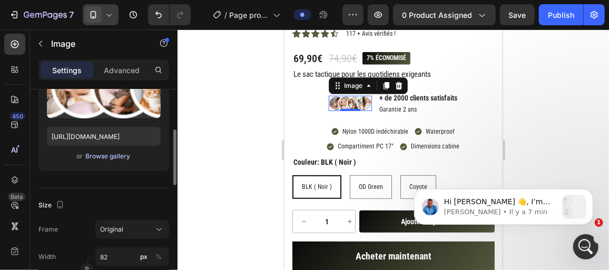
click at [104, 156] on div "Browse gallery" at bounding box center [108, 156] width 45 height 9
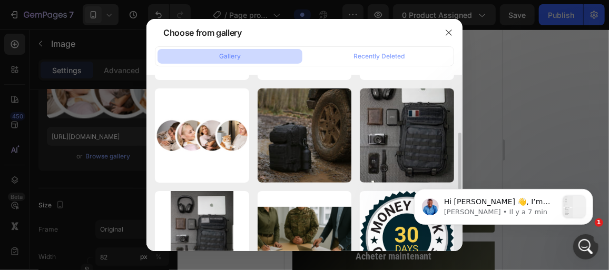
scroll to position [200, 0]
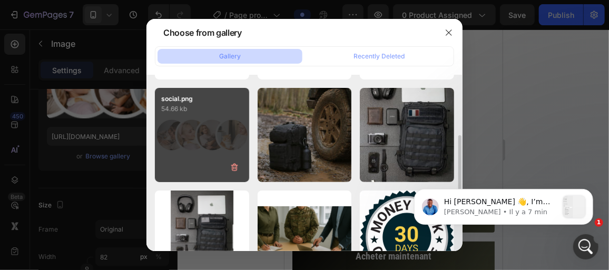
click at [211, 142] on div "social.png 54.66 kb" at bounding box center [202, 135] width 94 height 94
type input "[URL][DOMAIN_NAME]"
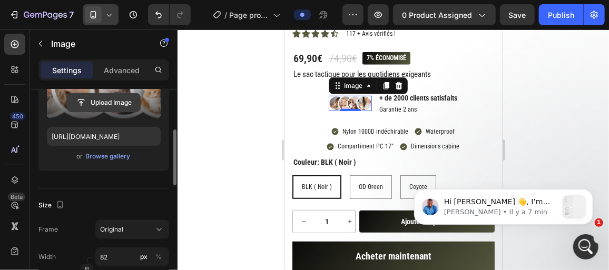
click at [105, 97] on input "file" at bounding box center [103, 103] width 73 height 18
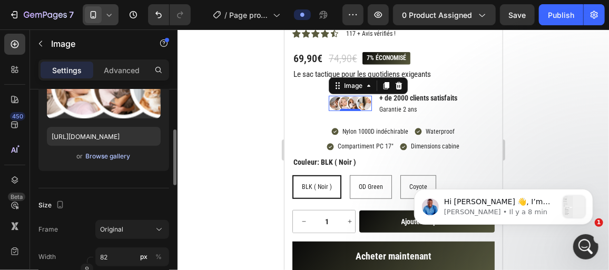
click at [110, 156] on div "Browse gallery" at bounding box center [108, 156] width 45 height 9
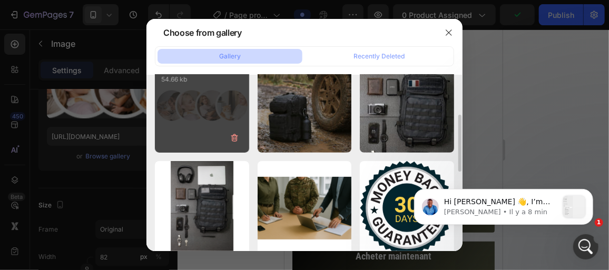
scroll to position [207, 0]
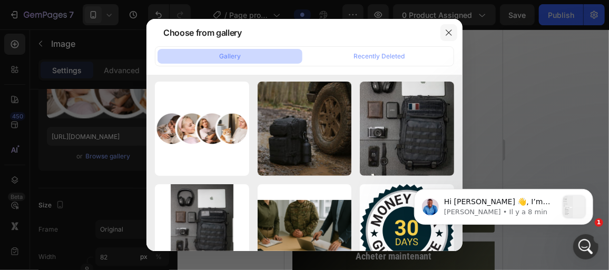
drag, startPoint x: 205, startPoint y: 118, endPoint x: 451, endPoint y: 30, distance: 260.9
click at [451, 30] on icon "button" at bounding box center [449, 32] width 8 height 8
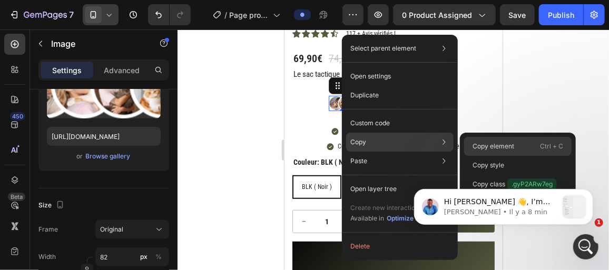
click at [478, 156] on div "Copy element Ctrl + C" at bounding box center [518, 165] width 108 height 19
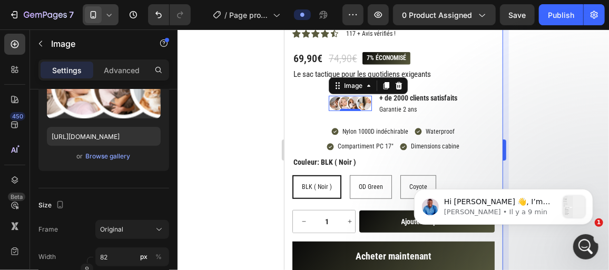
click at [514, 139] on div at bounding box center [394, 150] width 432 height 241
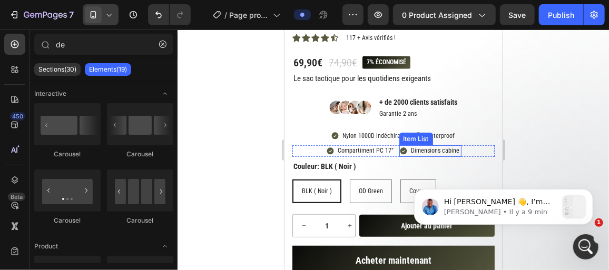
scroll to position [277, 0]
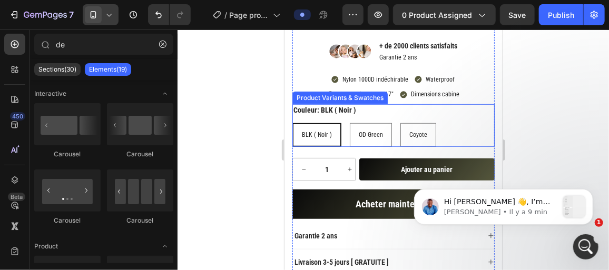
click at [452, 129] on div "BLK ( Noir ) BLK ( Noir ) BLK ( Noir ) OD Green OD Green OD Green Coyote Coyote…" at bounding box center [393, 135] width 202 height 24
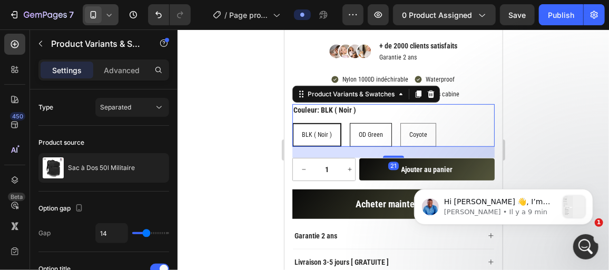
click at [366, 131] on span "OD Green" at bounding box center [370, 134] width 24 height 7
click at [349, 123] on input "OD Green OD Green OD Green" at bounding box center [349, 122] width 1 height 1
radio input "true"
click at [322, 133] on span "BLK ( Noir )" at bounding box center [316, 134] width 30 height 7
click at [292, 123] on input "BLK ( Noir ) BLK ( Noir ) BLK ( Noir )" at bounding box center [292, 122] width 1 height 1
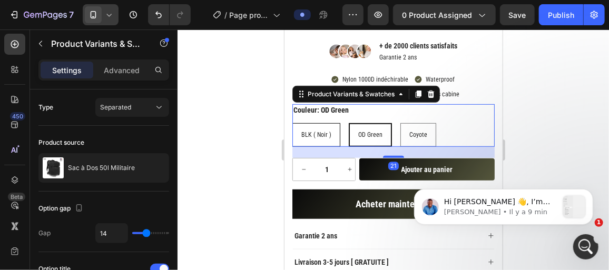
radio input "true"
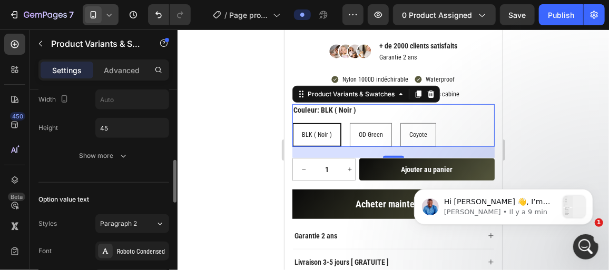
scroll to position [349, 0]
click at [443, 128] on div "BLK ( Noir ) BLK ( Noir ) BLK ( Noir ) OD Green OD Green OD Green Coyote Coyote…" at bounding box center [393, 135] width 202 height 24
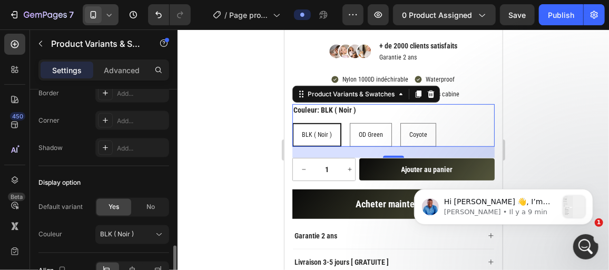
scroll to position [826, 0]
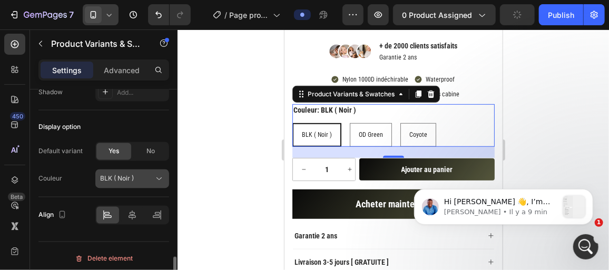
click at [127, 174] on span "BLK ( Noir )" at bounding box center [117, 178] width 34 height 9
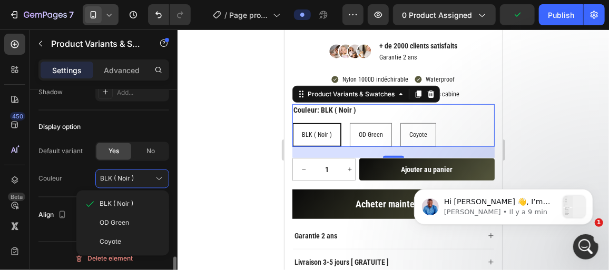
click at [130, 111] on div "Display option Default variant Yes No Couleur BLK ( Noir ) BLK ( Noir ) OD Gree…" at bounding box center [103, 154] width 131 height 87
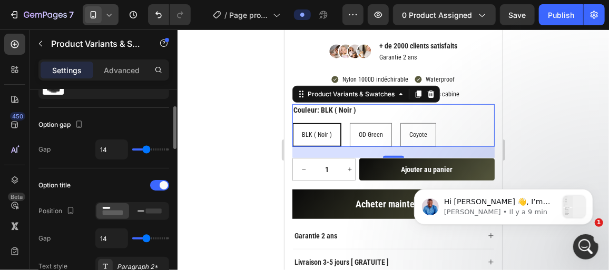
scroll to position [0, 0]
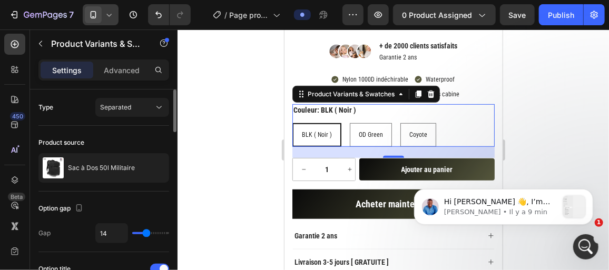
click at [130, 111] on span "Separated" at bounding box center [115, 107] width 31 height 9
click at [71, 108] on div "Type Separated" at bounding box center [103, 107] width 131 height 19
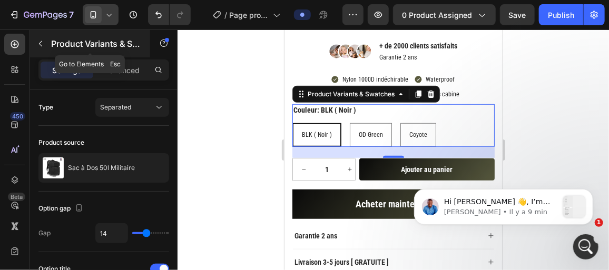
click at [40, 44] on icon "button" at bounding box center [40, 44] width 3 height 6
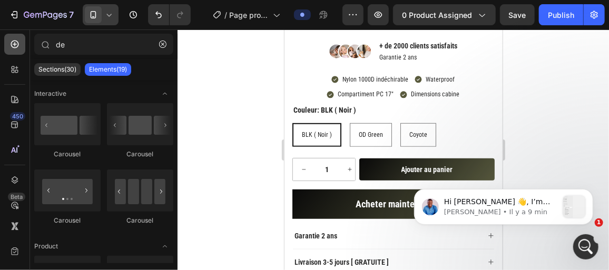
click at [19, 45] on icon at bounding box center [14, 44] width 11 height 11
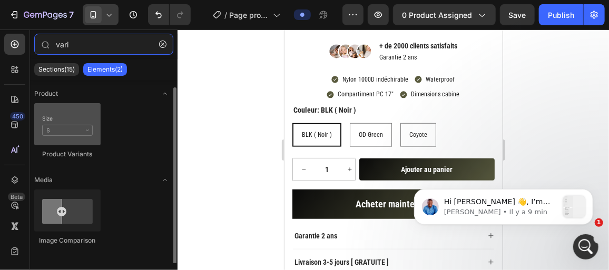
scroll to position [4, 0]
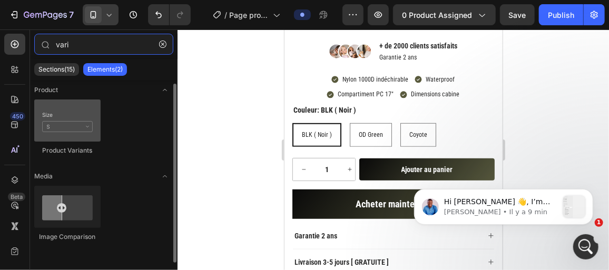
type input "vari"
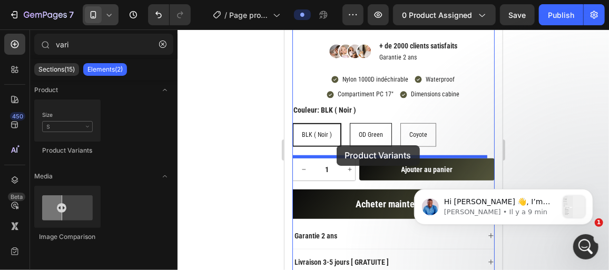
drag, startPoint x: 347, startPoint y: 165, endPoint x: 386, endPoint y: 124, distance: 56.7
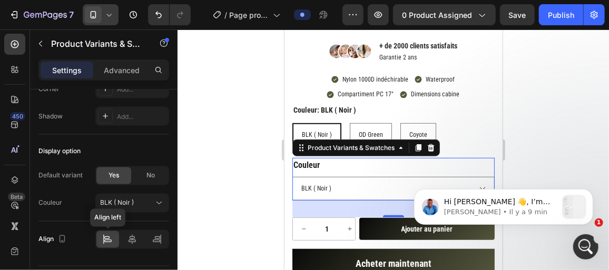
scroll to position [826, 0]
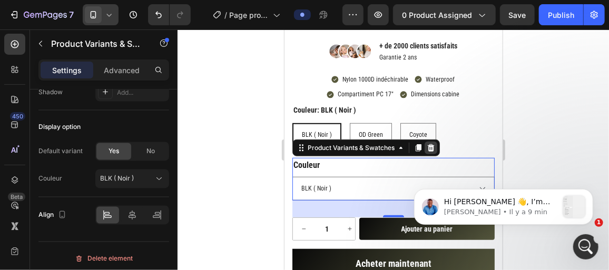
click at [436, 144] on div at bounding box center [430, 147] width 13 height 13
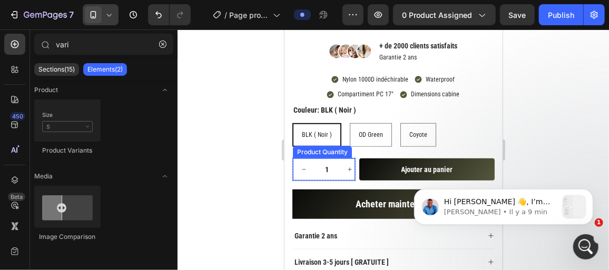
click at [251, 130] on div at bounding box center [394, 150] width 432 height 241
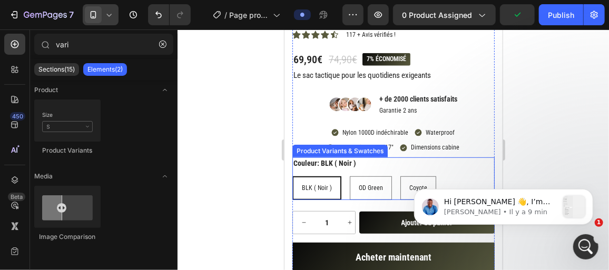
scroll to position [245, 0]
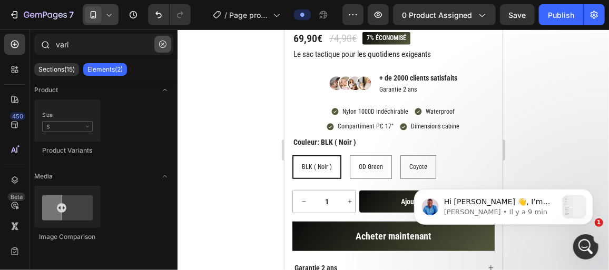
click at [160, 48] on button "button" at bounding box center [162, 44] width 17 height 17
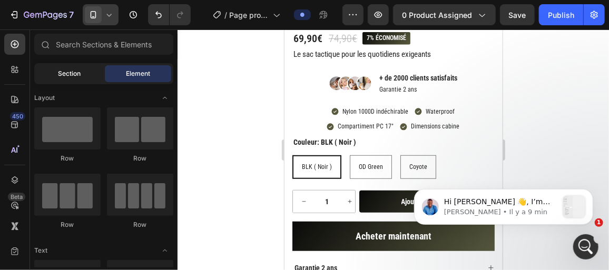
click at [59, 77] on span "Section" at bounding box center [70, 73] width 23 height 9
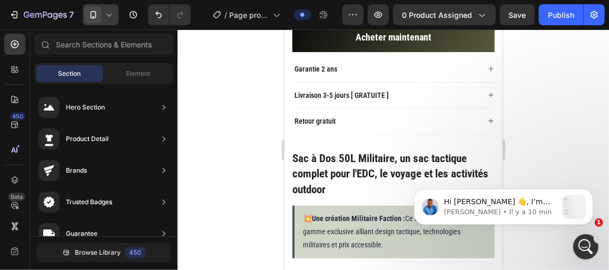
scroll to position [662, 0]
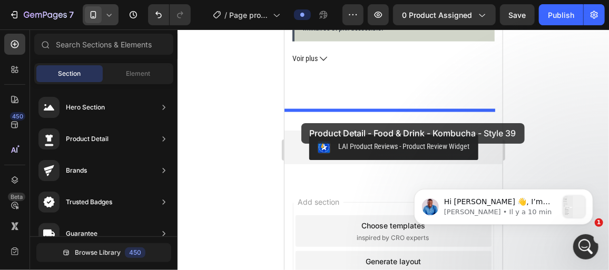
drag, startPoint x: 520, startPoint y: 154, endPoint x: 301, endPoint y: 122, distance: 221.6
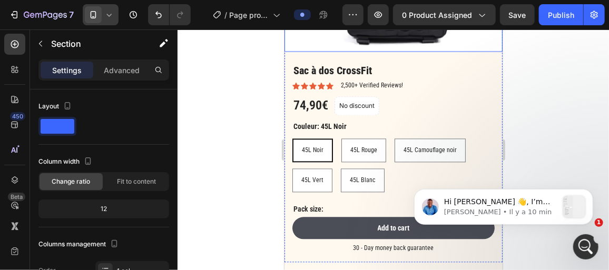
scroll to position [949, 0]
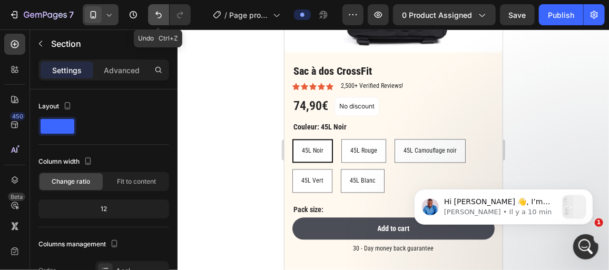
click at [160, 17] on icon "Undo/Redo" at bounding box center [158, 14] width 11 height 11
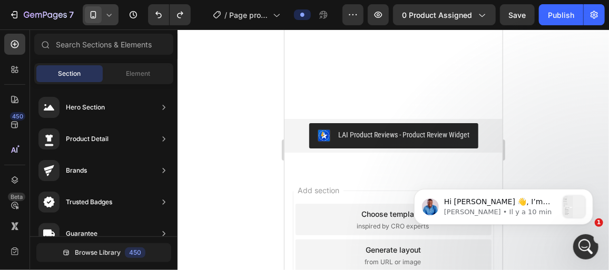
scroll to position [791, 0]
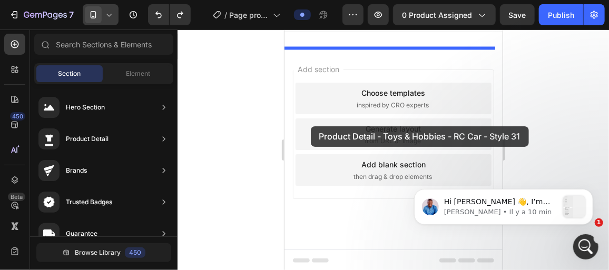
drag, startPoint x: 518, startPoint y: 160, endPoint x: 310, endPoint y: 121, distance: 210.8
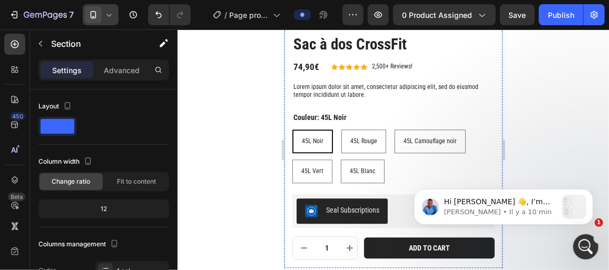
scroll to position [1041, 0]
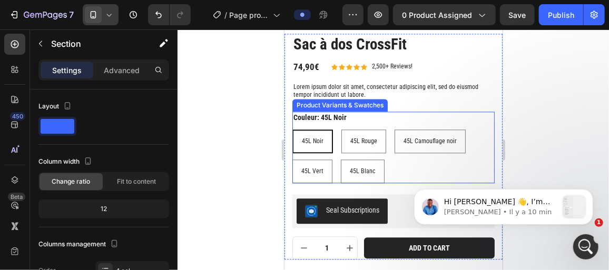
click at [412, 152] on div "45L Noir 45L Noir 45L Noir 45L Rouge 45L Rouge 45L Rouge 45L Camouflage noir 45…" at bounding box center [393, 156] width 202 height 54
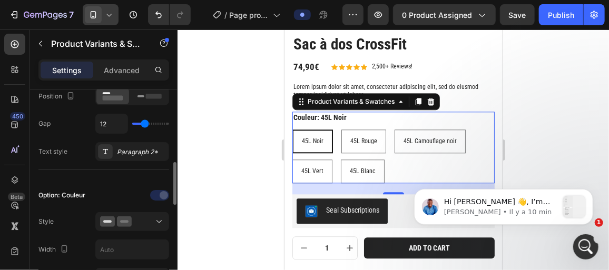
scroll to position [234, 0]
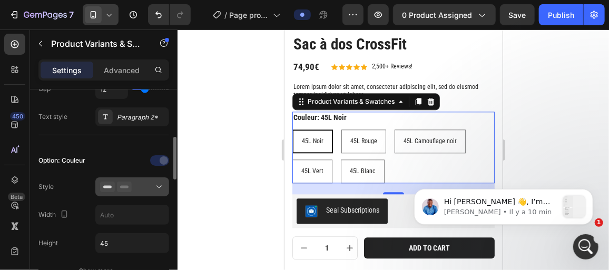
click at [141, 183] on div at bounding box center [132, 187] width 64 height 11
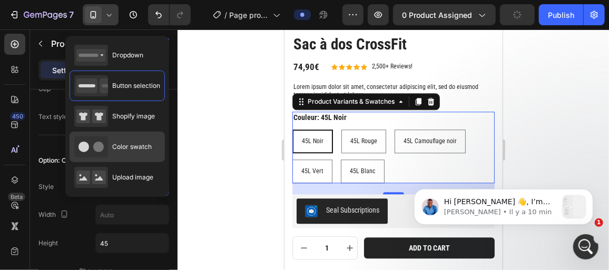
click at [109, 142] on div "Color swatch" at bounding box center [112, 147] width 77 height 21
type input "45"
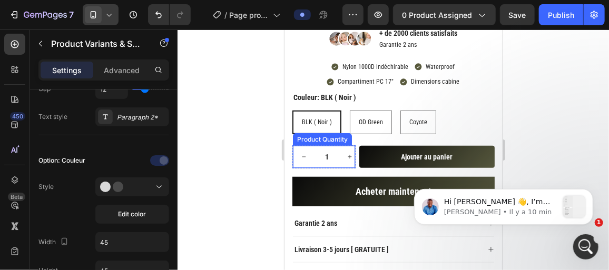
scroll to position [290, 0]
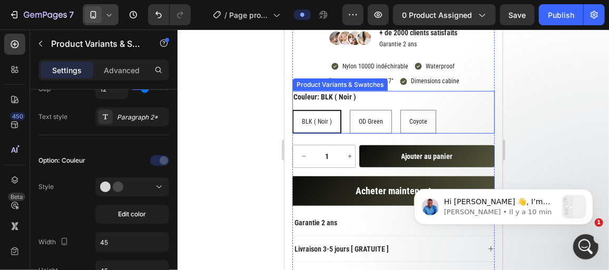
click at [399, 98] on div "Couleur: BLK ( Noir ) BLK ( Noir ) BLK ( Noir ) BLK ( Noir ) OD Green OD Green …" at bounding box center [393, 112] width 202 height 43
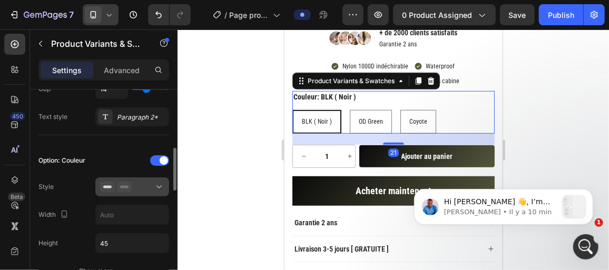
scroll to position [264, 0]
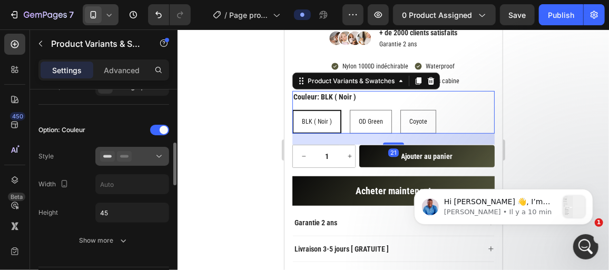
click at [139, 158] on div at bounding box center [132, 156] width 64 height 11
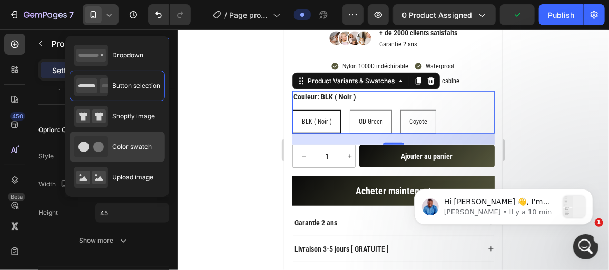
click at [131, 147] on span "Color swatch" at bounding box center [132, 146] width 40 height 9
type input "45"
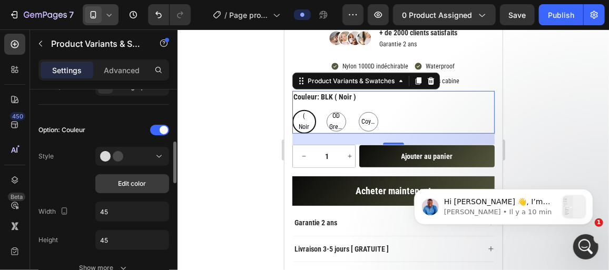
click at [145, 176] on button "Edit color" at bounding box center [132, 183] width 74 height 19
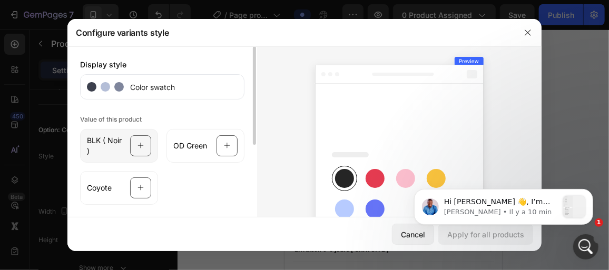
click at [110, 145] on span "BLK ( Noir )" at bounding box center [105, 145] width 37 height 21
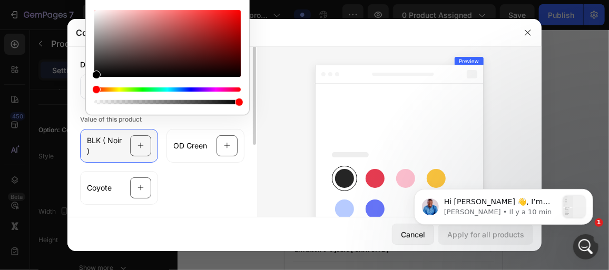
click at [130, 140] on div at bounding box center [140, 145] width 21 height 21
drag, startPoint x: 94, startPoint y: 76, endPoint x: 88, endPoint y: 93, distance: 18.2
click at [88, 93] on div "100 %" at bounding box center [167, 43] width 163 height 126
type input "000000"
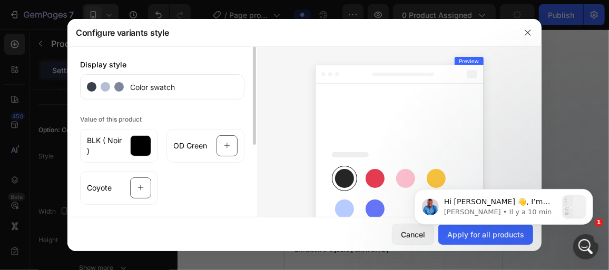
click at [192, 180] on div "BLK ( Noir ) OD Green Coyote" at bounding box center [162, 165] width 164 height 80
click at [227, 145] on icon at bounding box center [227, 146] width 7 height 20
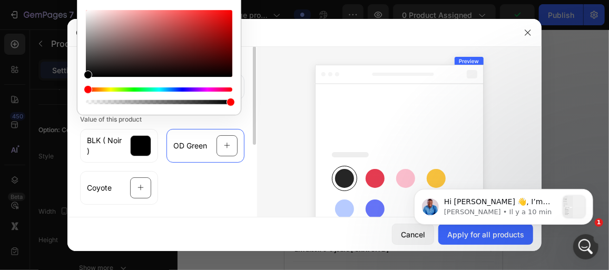
click at [213, 191] on div "BLK ( Noir ) OD Green Coyote" at bounding box center [162, 165] width 164 height 80
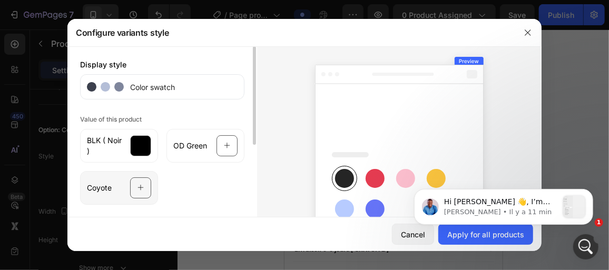
click at [140, 189] on icon at bounding box center [141, 188] width 7 height 20
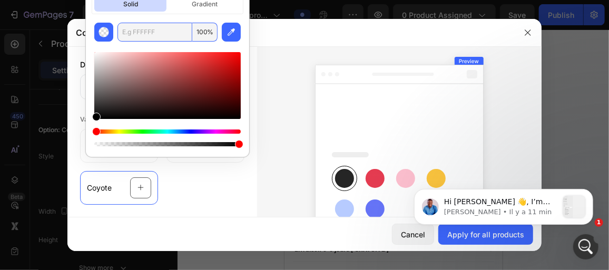
click at [138, 34] on input "text" at bounding box center [155, 32] width 75 height 19
type input "A"
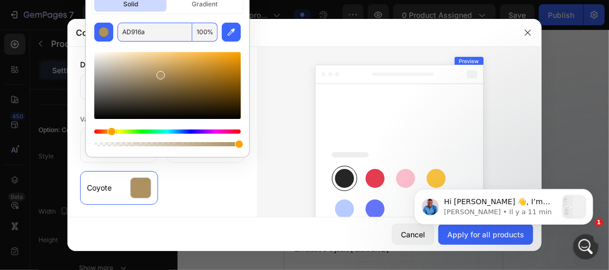
type input "AD916A"
click at [200, 174] on div "BLK ( Noir ) OD Green Coyote" at bounding box center [162, 165] width 164 height 80
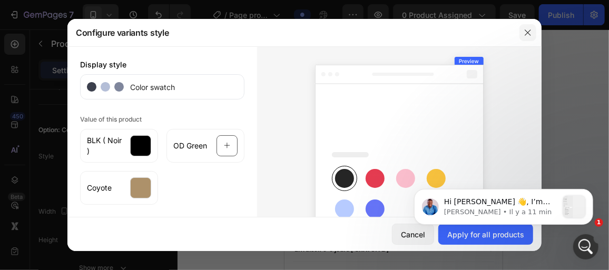
click at [532, 33] on icon "button" at bounding box center [528, 32] width 8 height 8
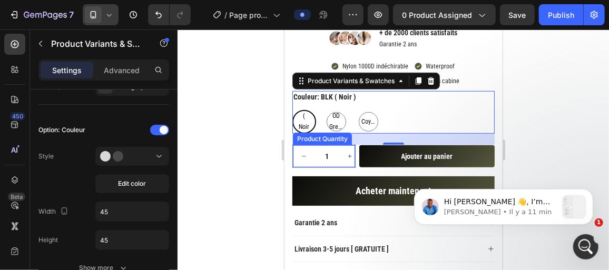
click at [252, 165] on div at bounding box center [394, 150] width 432 height 241
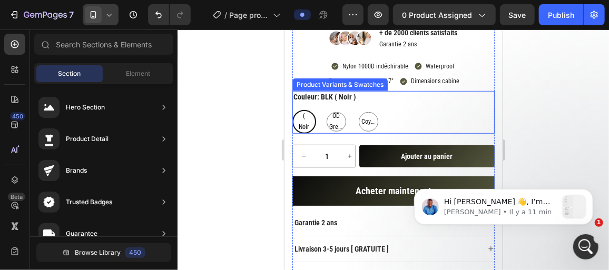
click at [387, 121] on div "BLK ( Noir ) BLK ( Noir ) BLK ( Noir ) OD Green OD Green OD Green Coyote Coyote…" at bounding box center [393, 122] width 202 height 24
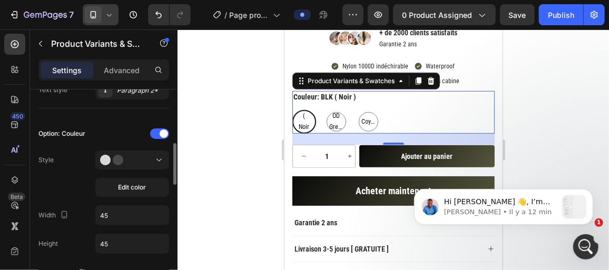
scroll to position [263, 0]
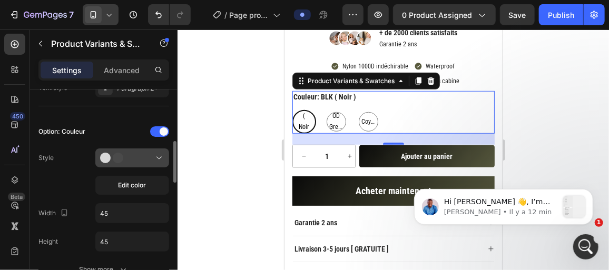
click at [148, 161] on button at bounding box center [132, 158] width 74 height 19
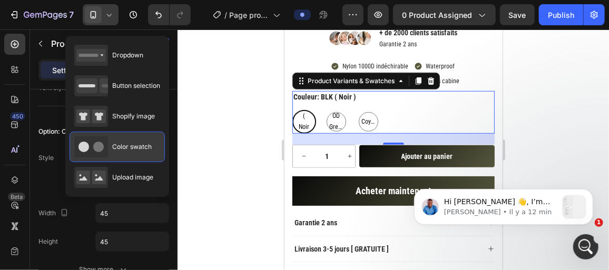
click at [130, 143] on span "Color swatch" at bounding box center [132, 146] width 40 height 9
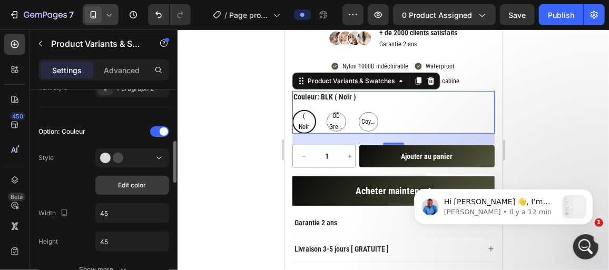
click at [122, 182] on span "Edit color" at bounding box center [133, 185] width 28 height 9
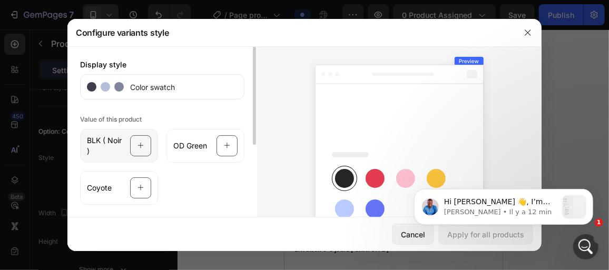
click at [132, 140] on div at bounding box center [140, 145] width 21 height 21
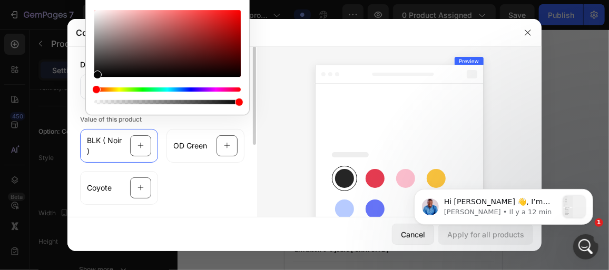
drag, startPoint x: 96, startPoint y: 74, endPoint x: 77, endPoint y: 95, distance: 28.4
click at [77, 0] on body "7 Version history / Page produit - Sac à dos 50l militaire Preview 0 product as…" at bounding box center [304, 0] width 609 height 0
type input "000000"
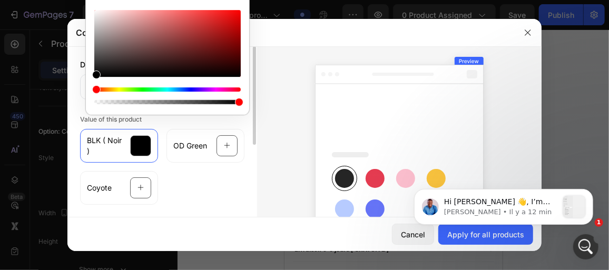
click at [201, 185] on div "BLK ( Noir ) OD Green Coyote" at bounding box center [162, 165] width 164 height 80
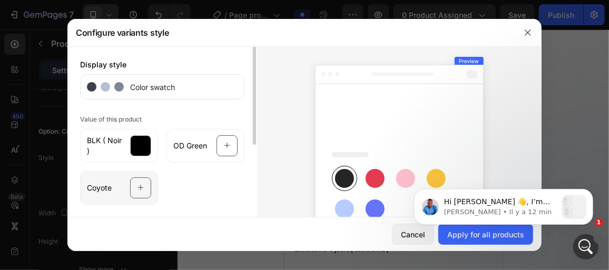
click at [144, 190] on div at bounding box center [140, 188] width 21 height 21
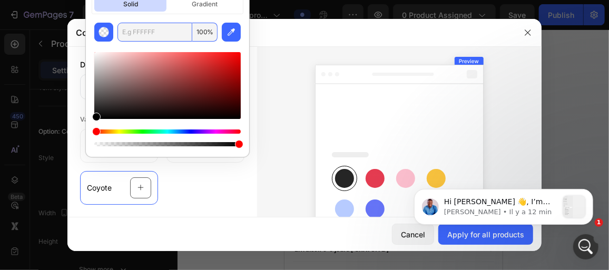
click at [157, 26] on input "text" at bounding box center [155, 32] width 75 height 19
type input "AD916A"
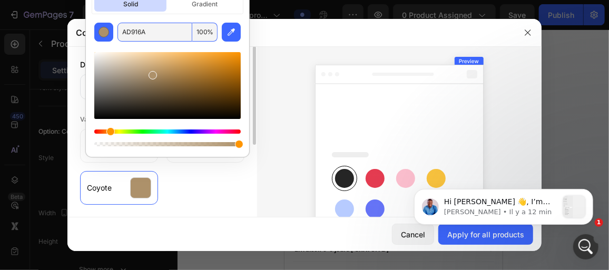
click at [198, 186] on div "BLK ( Noir ) OD Green Coyote" at bounding box center [162, 165] width 164 height 80
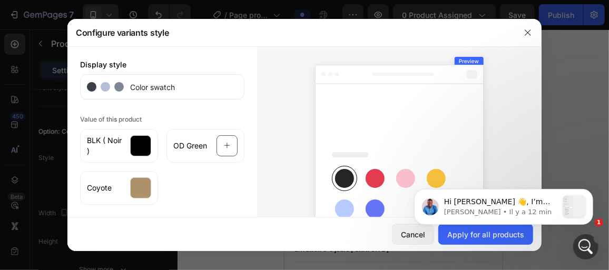
scroll to position [121, 0]
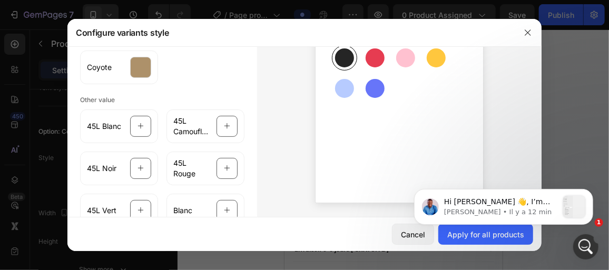
click at [486, 234] on body "Hi [PERSON_NAME] 👋, I’m glad to hear that everything is clear, thank you for le…" at bounding box center [503, 204] width 202 height 65
click at [467, 236] on body "Hi [PERSON_NAME] 👋, I’m glad to hear that everything is clear, thank you for le…" at bounding box center [503, 204] width 202 height 65
click at [589, 195] on button "Dismiss notification" at bounding box center [590, 192] width 14 height 14
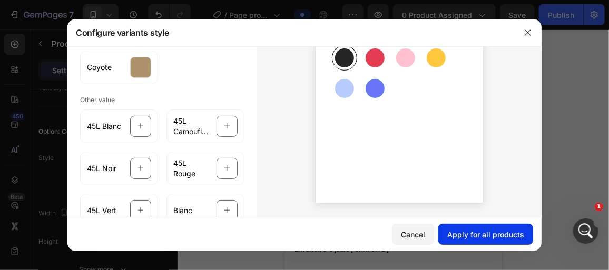
click at [507, 232] on div "Apply for all products" at bounding box center [486, 234] width 77 height 11
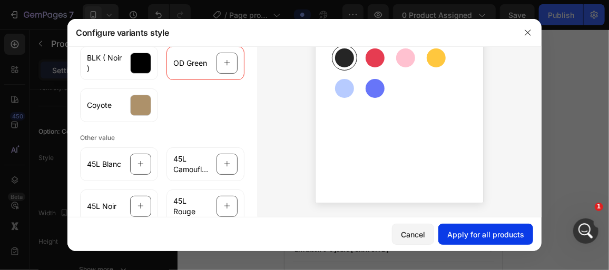
click at [475, 230] on div "Apply for all products" at bounding box center [486, 234] width 77 height 11
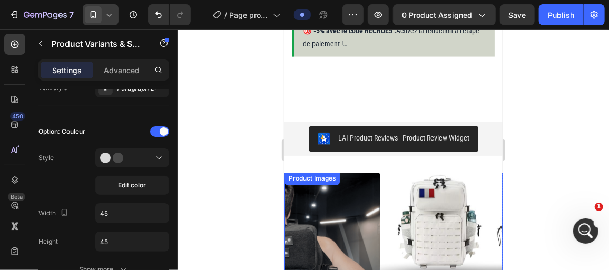
scroll to position [725, 0]
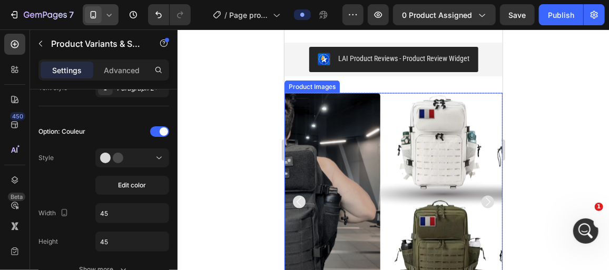
click at [487, 102] on img at bounding box center [489, 202] width 218 height 218
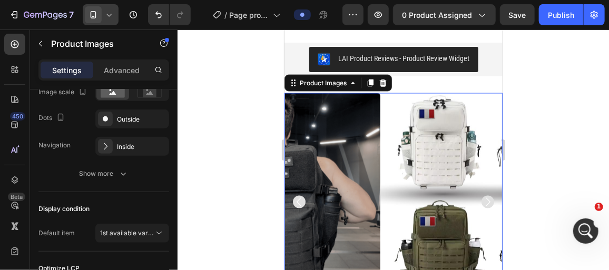
scroll to position [0, 0]
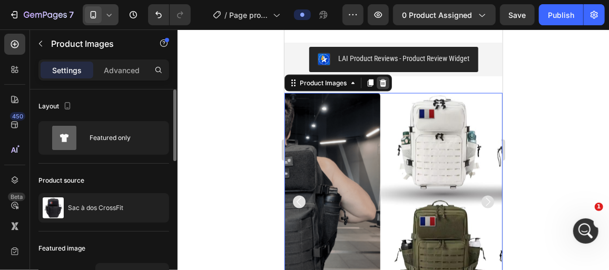
click at [382, 83] on icon at bounding box center [382, 83] width 8 height 8
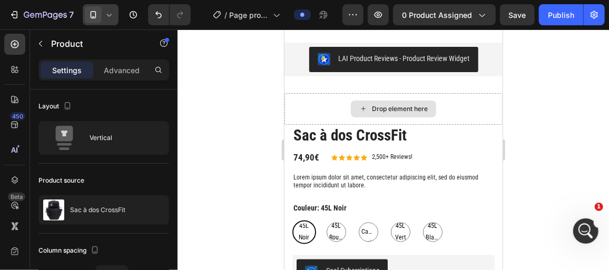
click at [477, 96] on div "Drop element here" at bounding box center [393, 109] width 218 height 32
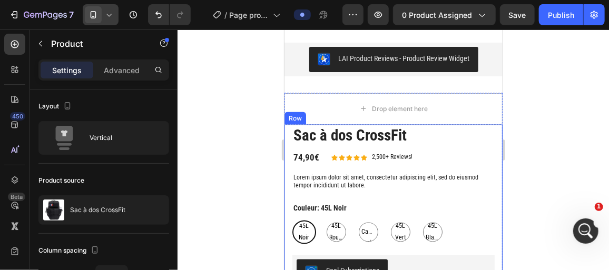
click at [478, 148] on div "Sac à dos CrossFit Product Title 74,90€ Product Price Product Price Icon Icon I…" at bounding box center [393, 222] width 202 height 196
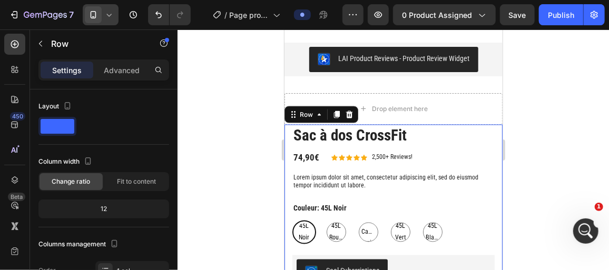
click at [350, 122] on div "Row" at bounding box center [321, 114] width 74 height 17
click at [348, 113] on icon at bounding box center [349, 114] width 7 height 7
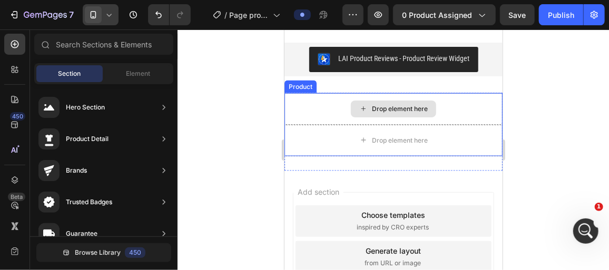
click at [462, 106] on div "Drop element here" at bounding box center [393, 109] width 218 height 32
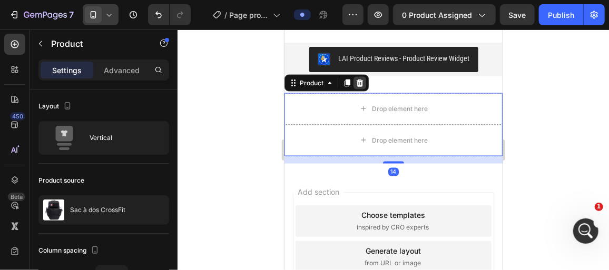
click at [361, 81] on icon at bounding box center [359, 82] width 7 height 7
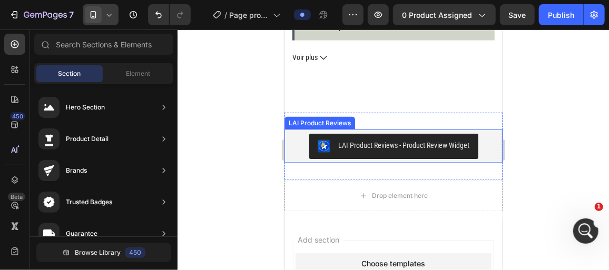
scroll to position [616, 0]
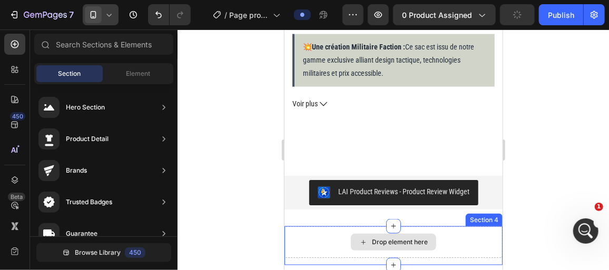
click at [441, 238] on div "Drop element here" at bounding box center [393, 242] width 218 height 32
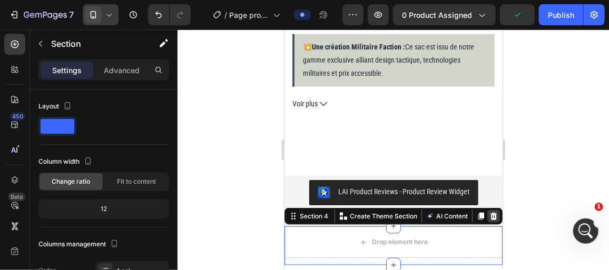
click at [487, 210] on div at bounding box center [493, 216] width 13 height 13
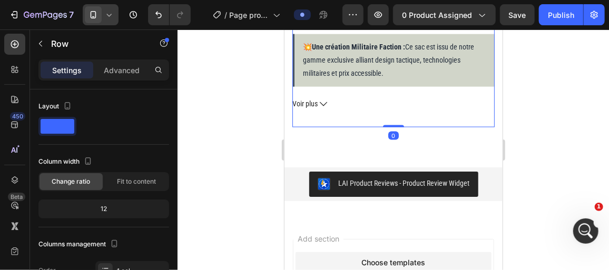
drag, startPoint x: 384, startPoint y: 131, endPoint x: 384, endPoint y: 104, distance: 26.4
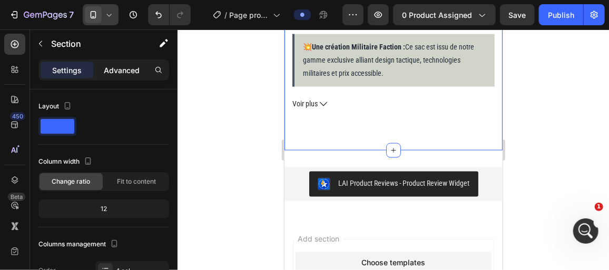
click at [125, 70] on p "Advanced" at bounding box center [122, 70] width 36 height 11
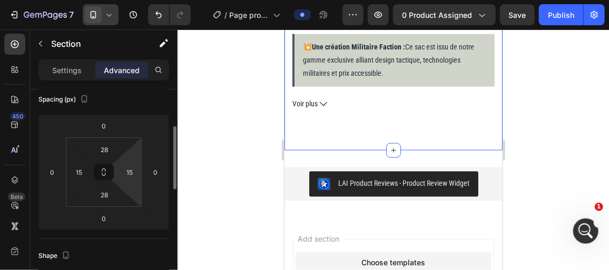
scroll to position [122, 0]
click at [104, 188] on input "28" at bounding box center [104, 195] width 21 height 16
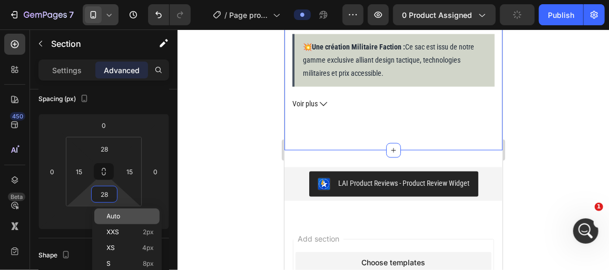
click at [118, 218] on span "Auto" at bounding box center [114, 216] width 14 height 7
type input "Auto"
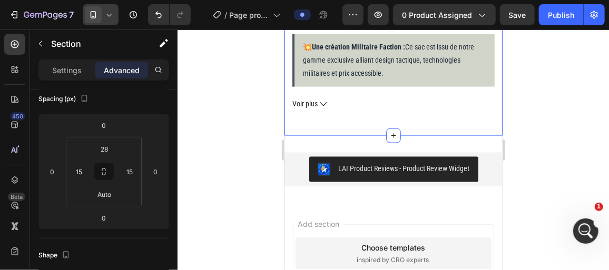
click at [221, 150] on div at bounding box center [394, 150] width 432 height 241
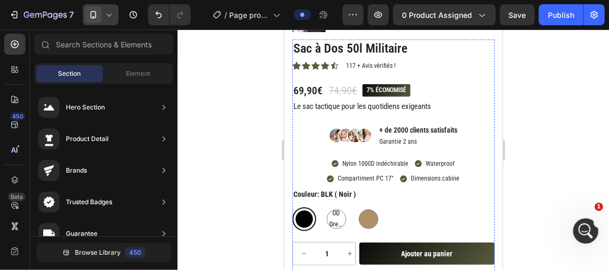
scroll to position [192, 0]
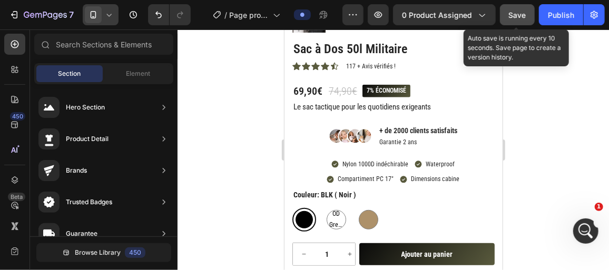
click at [509, 13] on button "Save" at bounding box center [517, 14] width 35 height 21
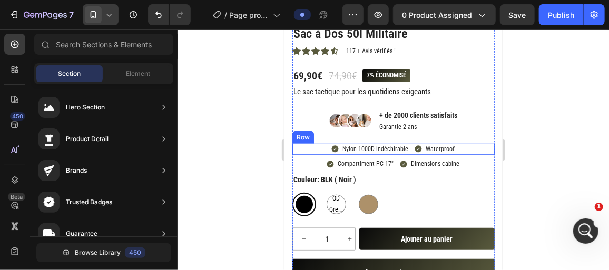
scroll to position [210, 0]
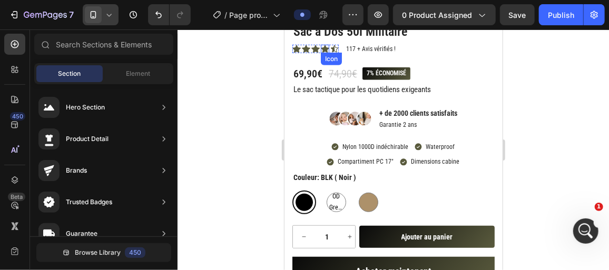
click at [325, 45] on icon at bounding box center [325, 48] width 8 height 8
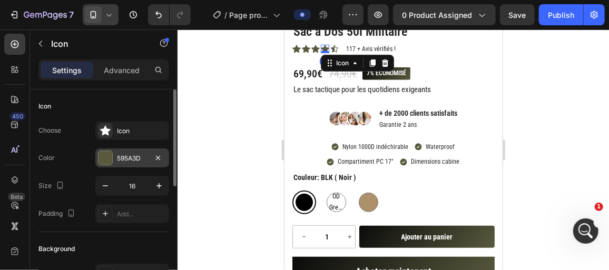
click at [135, 155] on div "595A3D" at bounding box center [132, 158] width 31 height 9
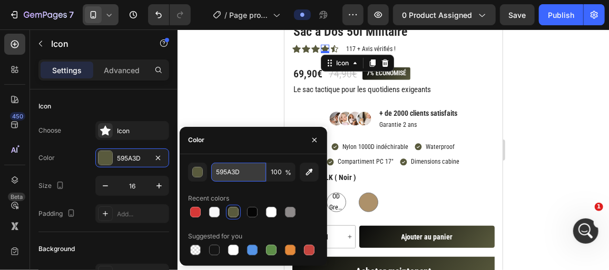
click at [241, 167] on input "595A3D" at bounding box center [238, 172] width 55 height 19
click at [218, 91] on div at bounding box center [394, 150] width 432 height 241
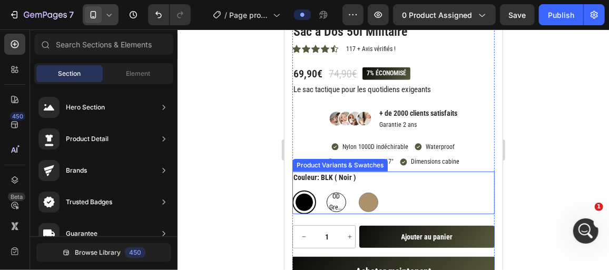
click at [333, 200] on span "OD Green" at bounding box center [336, 202] width 18 height 23
click at [324, 190] on input "OD Green OD Green OD Green" at bounding box center [324, 190] width 1 height 1
radio input "true"
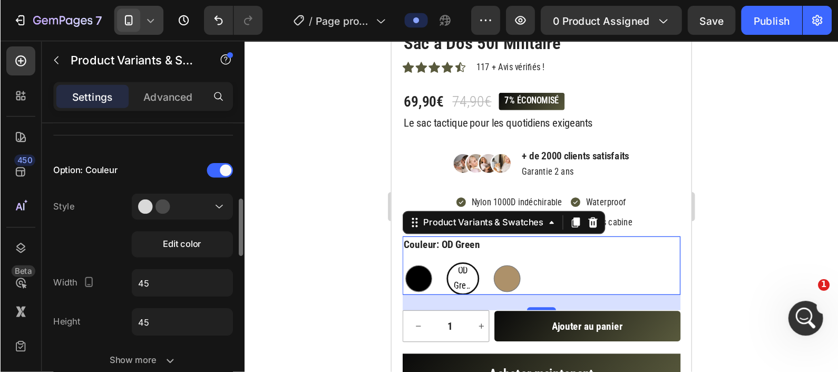
scroll to position [271, 0]
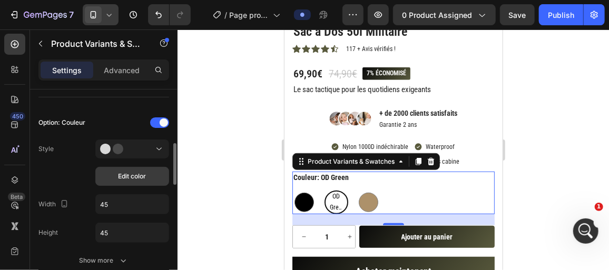
click at [128, 172] on span "Edit color" at bounding box center [133, 176] width 28 height 9
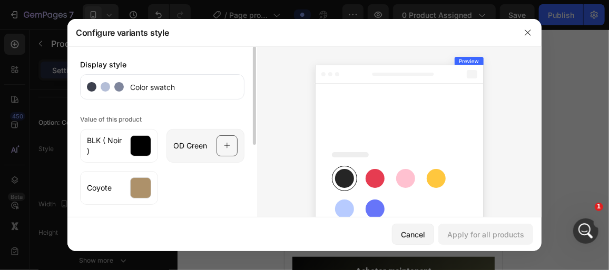
click at [202, 142] on span "OD Green" at bounding box center [190, 146] width 34 height 11
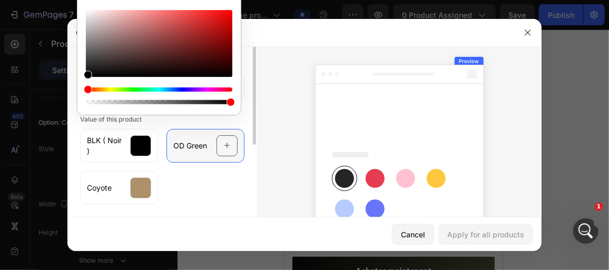
click at [224, 145] on icon at bounding box center [227, 146] width 7 height 20
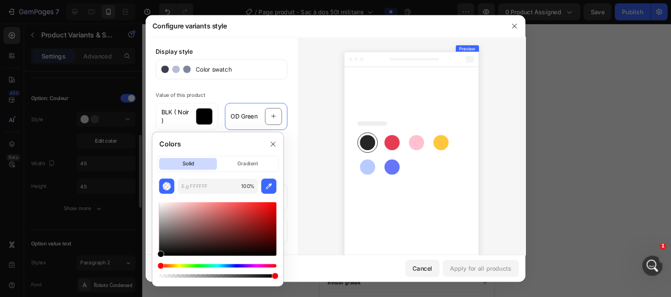
scroll to position [208, 0]
drag, startPoint x: 559, startPoint y: 3, endPoint x: 237, endPoint y: 230, distance: 393.4
click at [237, 230] on input "text" at bounding box center [259, 233] width 75 height 19
paste input "595A3D"
type input "595A3D"
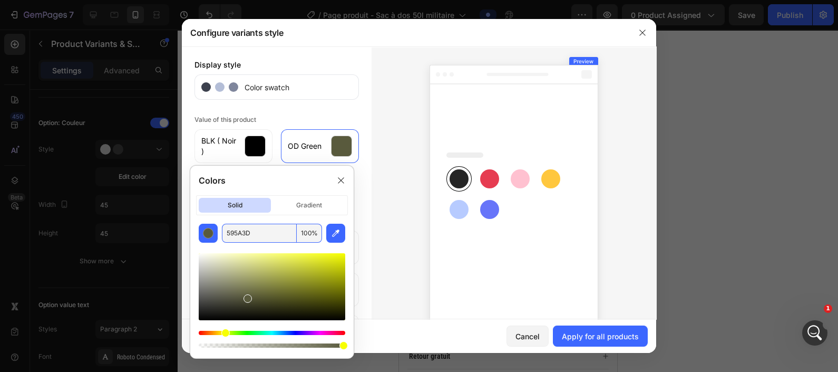
click at [390, 234] on div at bounding box center [514, 192] width 285 height 292
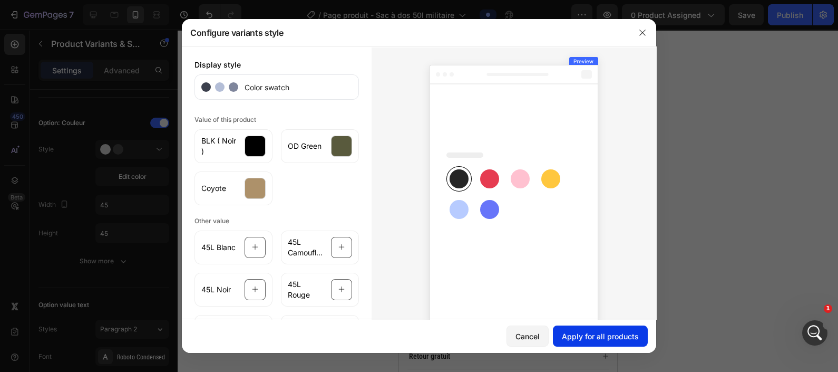
click at [598, 270] on button "Apply for all products" at bounding box center [600, 335] width 95 height 21
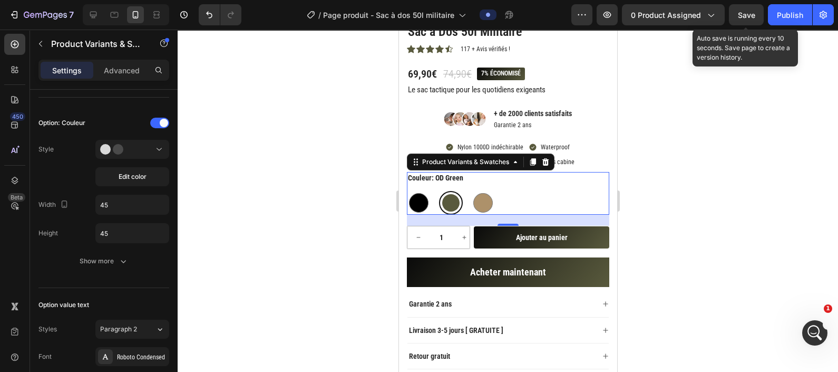
click at [609, 11] on span "Save" at bounding box center [746, 15] width 17 height 9
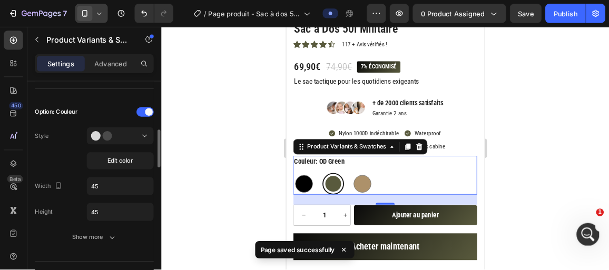
scroll to position [271, 0]
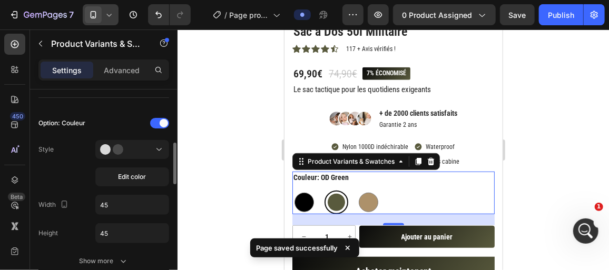
drag, startPoint x: 784, startPoint y: 0, endPoint x: 245, endPoint y: 167, distance: 564.9
click at [245, 167] on div at bounding box center [394, 150] width 432 height 241
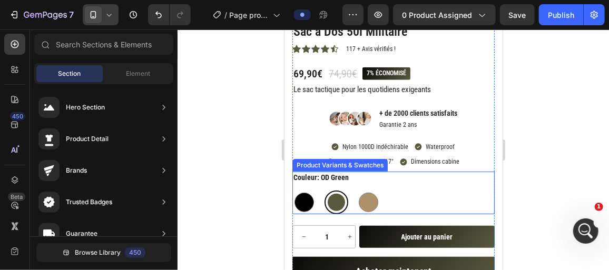
click at [389, 198] on div "BLK ( Noir ) BLK ( Noir ) OD Green OD Green Coyote Coyote" at bounding box center [393, 202] width 202 height 24
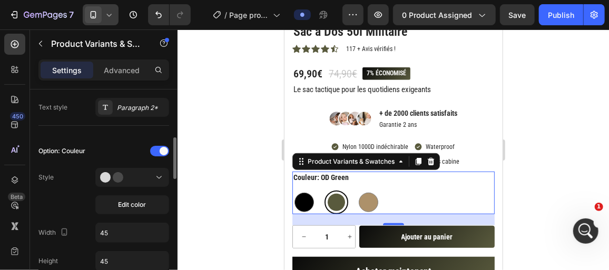
scroll to position [334, 0]
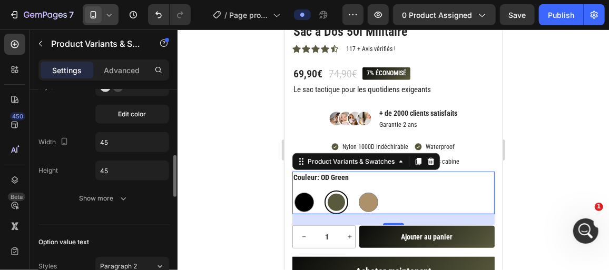
click at [147, 148] on input "45" at bounding box center [132, 142] width 73 height 19
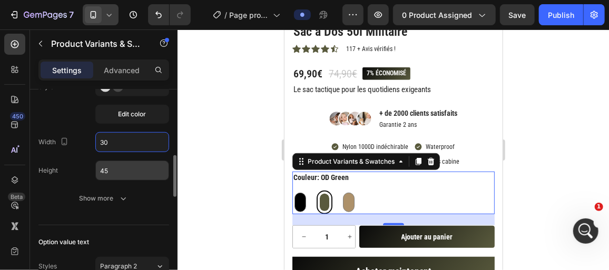
type input "30"
click at [137, 162] on input "45" at bounding box center [132, 170] width 73 height 19
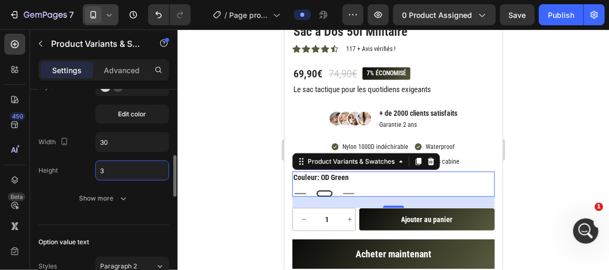
type input "30"
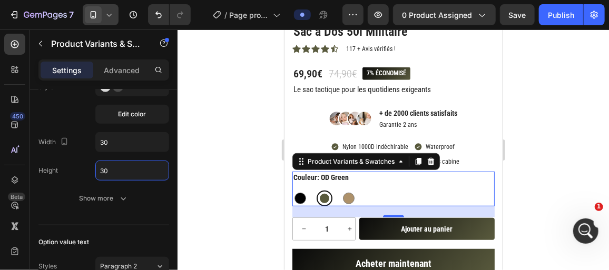
click at [241, 177] on div at bounding box center [394, 150] width 432 height 241
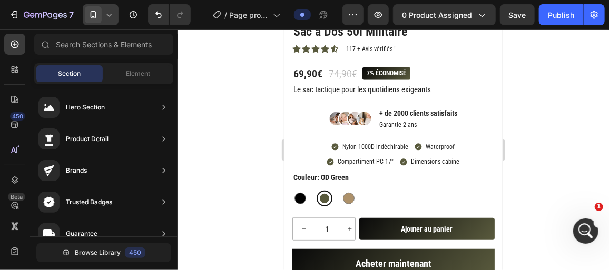
scroll to position [630, 0]
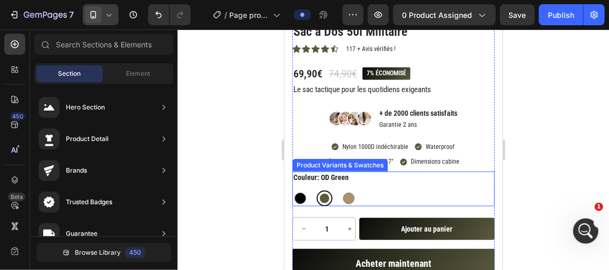
click at [400, 194] on div "BLK ( Noir ) BLK ( Noir ) OD Green OD Green Coyote Coyote" at bounding box center [393, 198] width 202 height 16
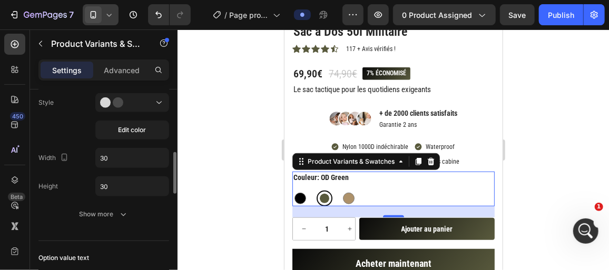
scroll to position [317, 0]
click at [115, 145] on div "Option: Couleur Style Edit color Width 30 Height 30 Show more" at bounding box center [103, 147] width 131 height 156
click at [111, 154] on input "30" at bounding box center [132, 159] width 73 height 19
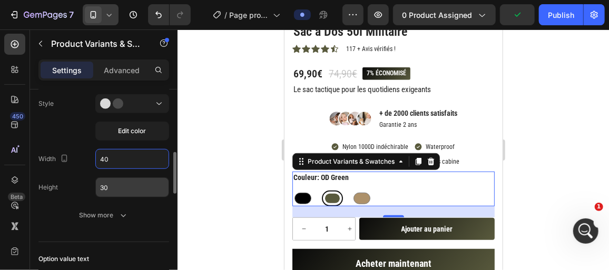
type input "40"
click at [118, 191] on input "30" at bounding box center [132, 187] width 73 height 19
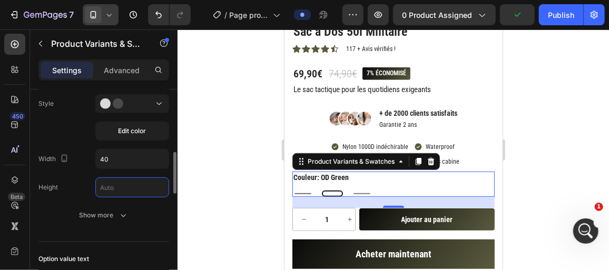
type input "5"
type input "40"
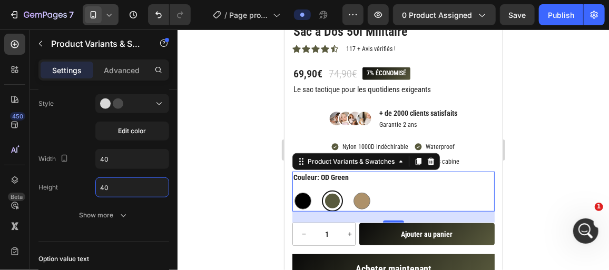
click at [214, 192] on div at bounding box center [394, 150] width 432 height 241
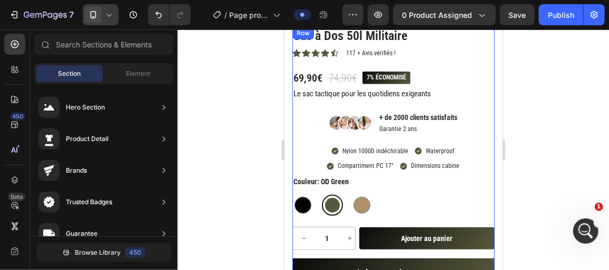
scroll to position [207, 0]
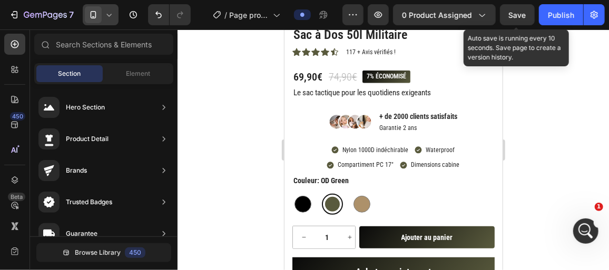
click at [511, 18] on span "Save" at bounding box center [517, 15] width 17 height 9
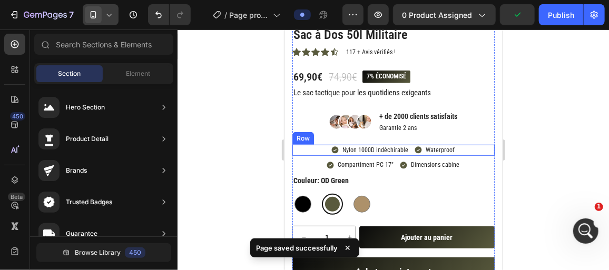
click at [468, 149] on div "Nylon 1000D indéchirable Item List Waterproof Item List Row" at bounding box center [393, 150] width 202 height 12
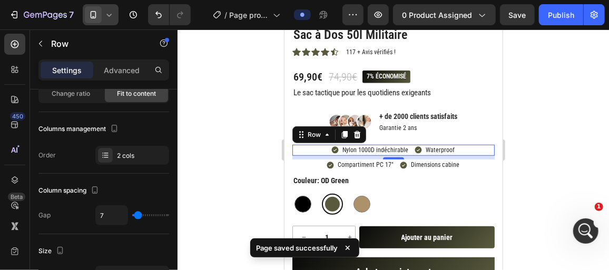
scroll to position [0, 0]
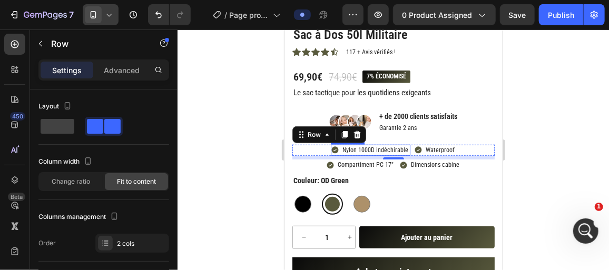
click at [368, 150] on p "Nylon 1000D indéchirable" at bounding box center [376, 150] width 66 height 8
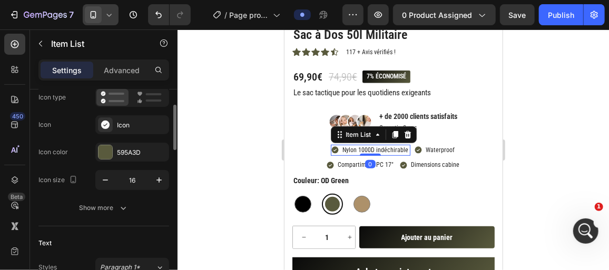
scroll to position [93, 0]
click at [161, 170] on button "button" at bounding box center [159, 179] width 19 height 19
click at [97, 179] on button "button" at bounding box center [105, 179] width 19 height 19
type input "16"
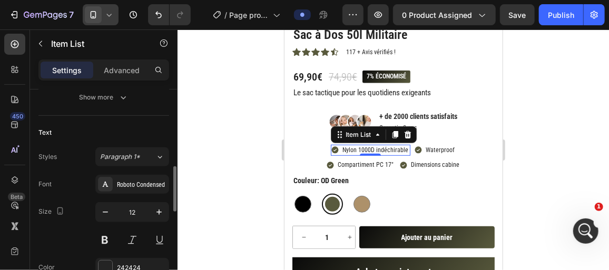
scroll to position [230, 0]
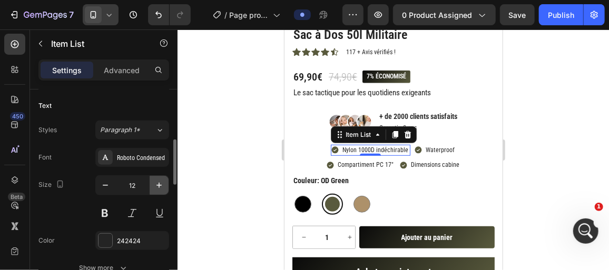
click at [160, 177] on button "button" at bounding box center [159, 185] width 19 height 19
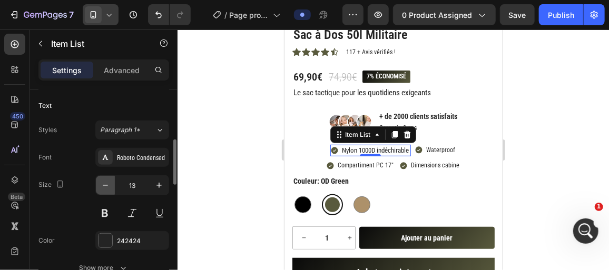
click at [103, 190] on button "button" at bounding box center [105, 185] width 19 height 19
type input "12"
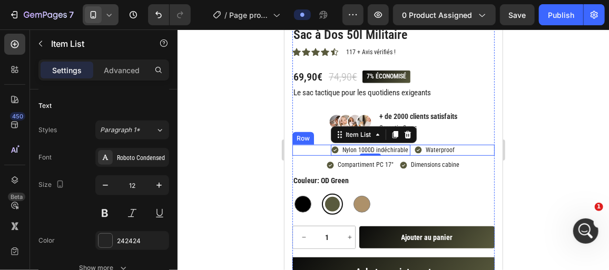
click at [407, 150] on div "Nylon 1000D indéchirable Item List 0 Waterproof Item List Row" at bounding box center [393, 150] width 202 height 12
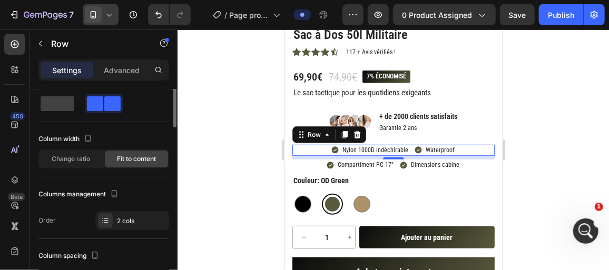
scroll to position [0, 0]
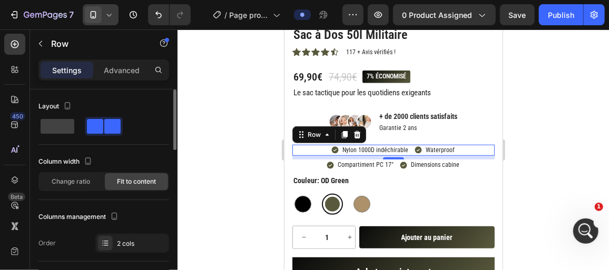
click at [241, 158] on div at bounding box center [394, 150] width 432 height 241
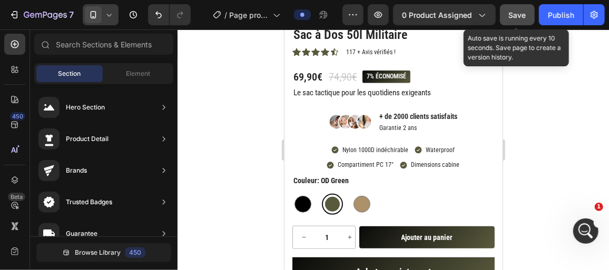
click at [518, 7] on button "Save" at bounding box center [517, 14] width 35 height 21
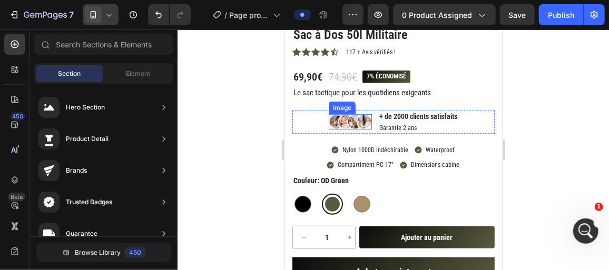
click at [338, 118] on img at bounding box center [349, 122] width 43 height 16
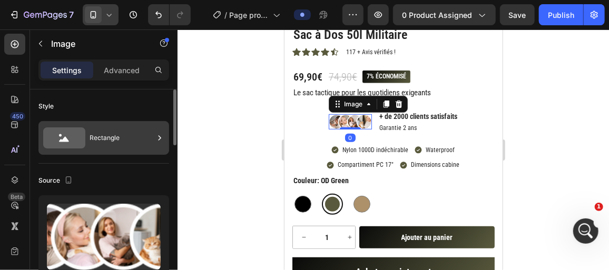
click at [98, 137] on div "Rectangle" at bounding box center [122, 138] width 64 height 24
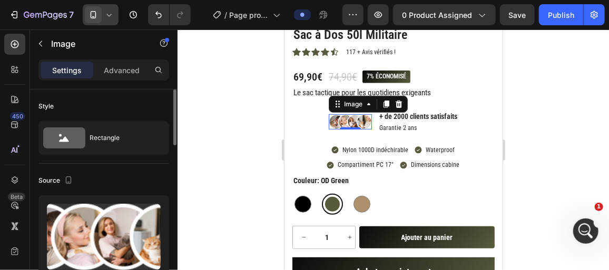
click at [142, 108] on div "Style" at bounding box center [103, 106] width 131 height 17
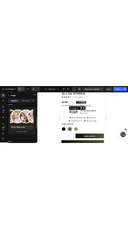
scroll to position [119, 0]
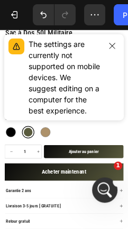
click at [119, 62] on div at bounding box center [111, 76] width 15 height 77
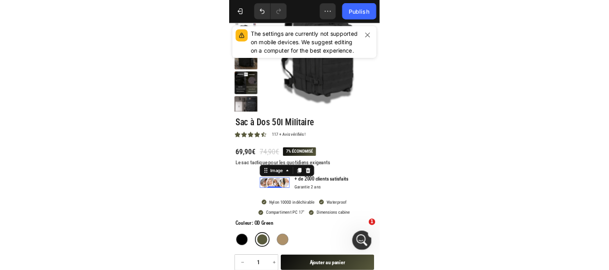
scroll to position [72, 0]
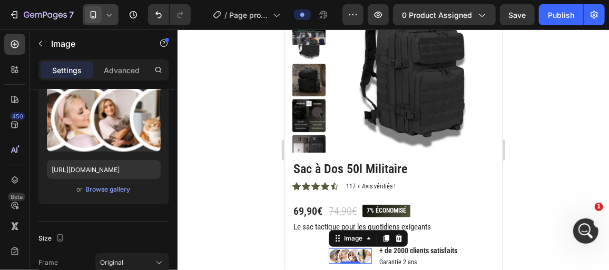
click at [227, 151] on div at bounding box center [394, 150] width 432 height 241
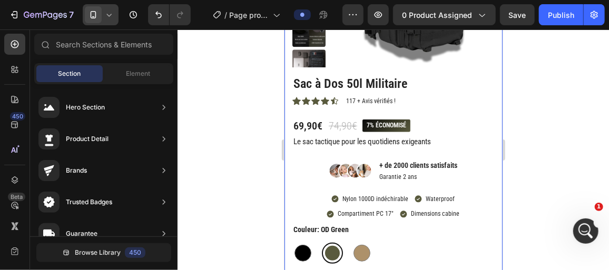
scroll to position [158, 0]
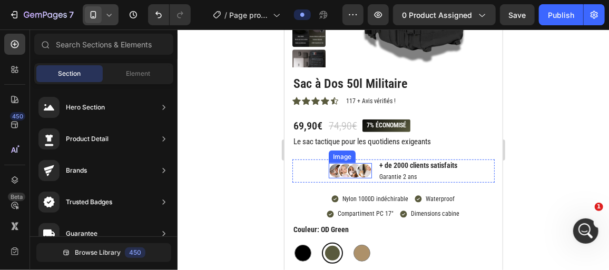
click at [340, 168] on img at bounding box center [349, 171] width 43 height 16
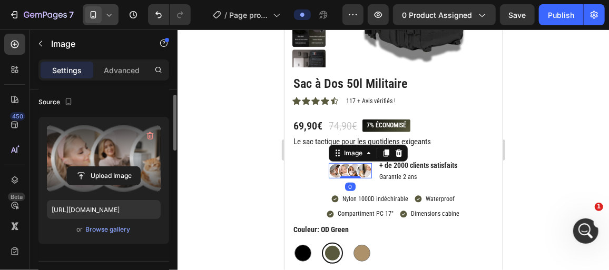
scroll to position [79, 0]
click at [110, 181] on input "file" at bounding box center [103, 176] width 73 height 18
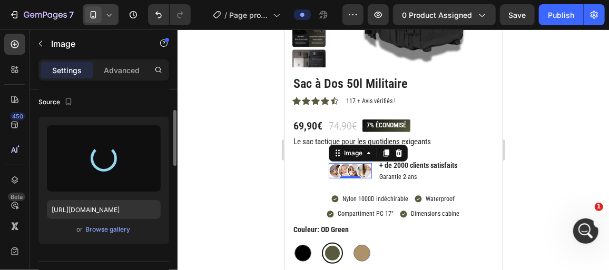
type input "[URL][DOMAIN_NAME]"
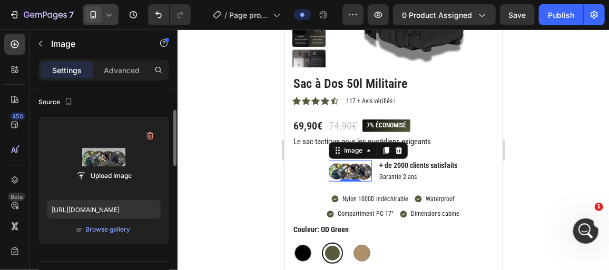
click at [242, 175] on div at bounding box center [394, 150] width 432 height 241
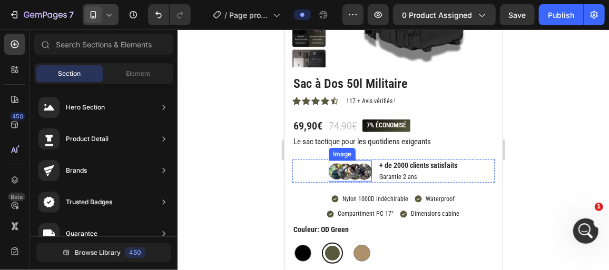
click at [349, 164] on img at bounding box center [349, 170] width 43 height 21
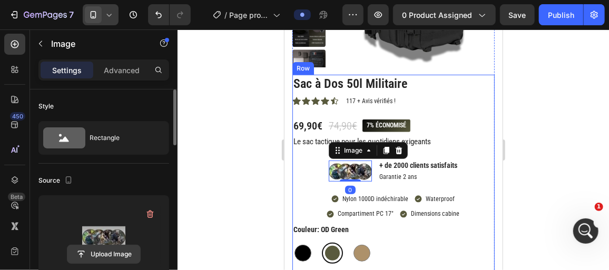
click at [112, 251] on input "file" at bounding box center [103, 255] width 73 height 18
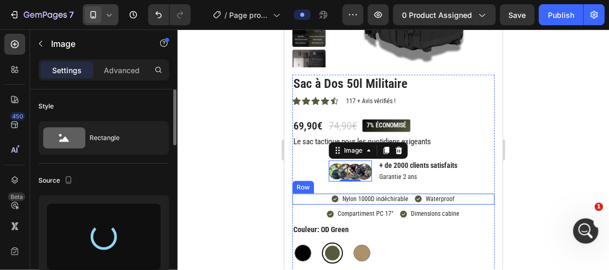
type input "[URL][DOMAIN_NAME]"
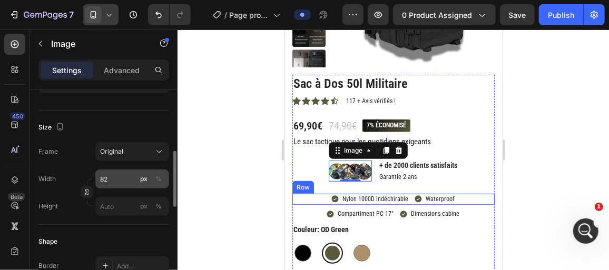
scroll to position [230, 0]
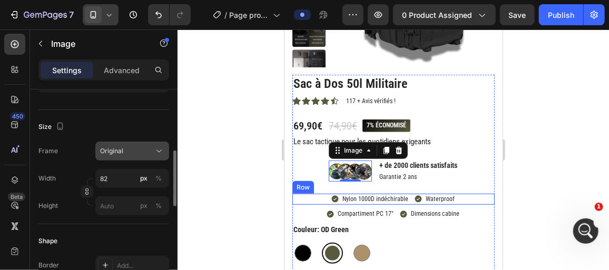
click at [132, 154] on div "Original" at bounding box center [126, 151] width 52 height 9
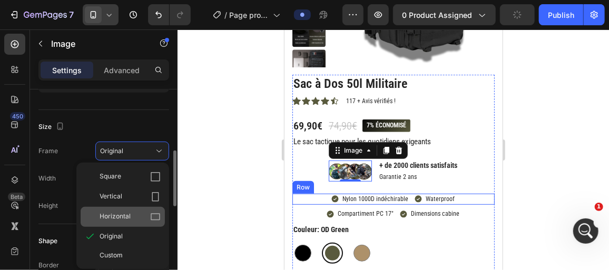
click at [121, 212] on span "Horizontal" at bounding box center [115, 217] width 31 height 11
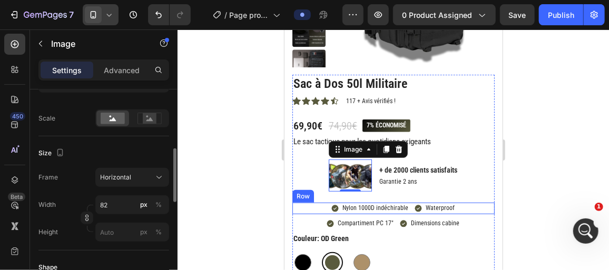
click at [126, 186] on div "Frame Horizontal Width 82 px % Height px %" at bounding box center [103, 205] width 131 height 74
click at [138, 176] on div "Horizontal" at bounding box center [126, 177] width 52 height 9
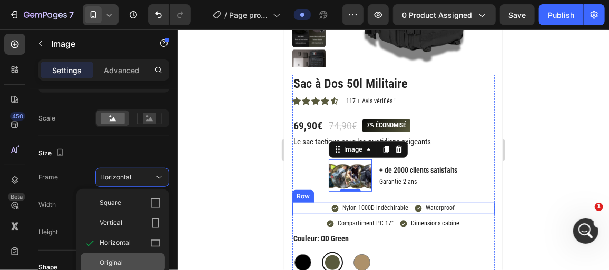
click at [117, 254] on div "Original" at bounding box center [123, 263] width 84 height 19
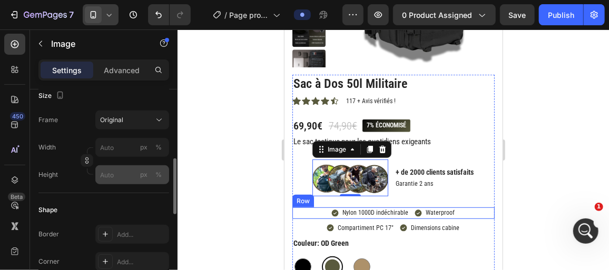
scroll to position [261, 0]
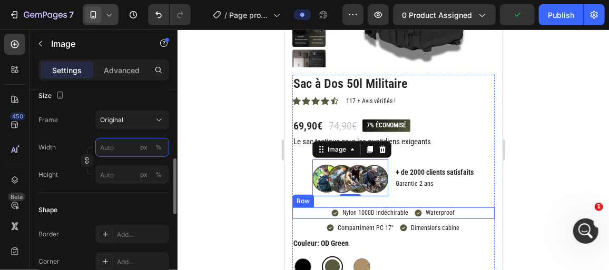
click at [119, 148] on input "px %" at bounding box center [132, 147] width 74 height 19
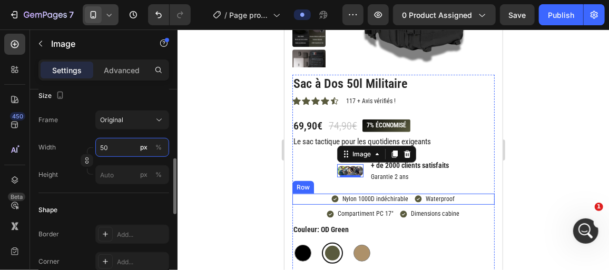
type input "5"
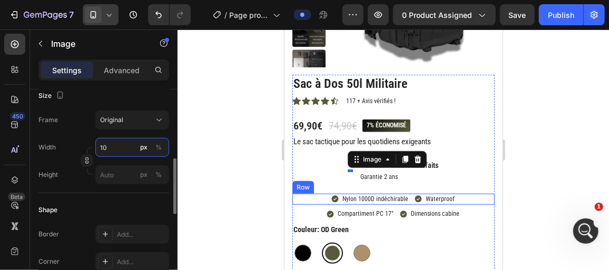
type input "1"
type input "2"
type input "110"
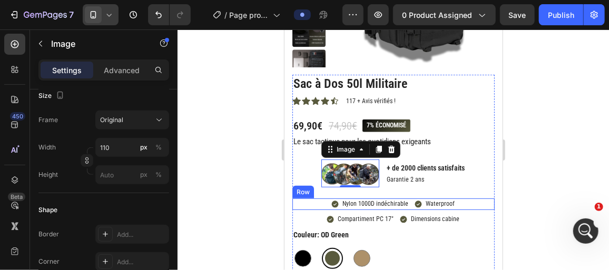
click at [216, 155] on div at bounding box center [394, 150] width 432 height 241
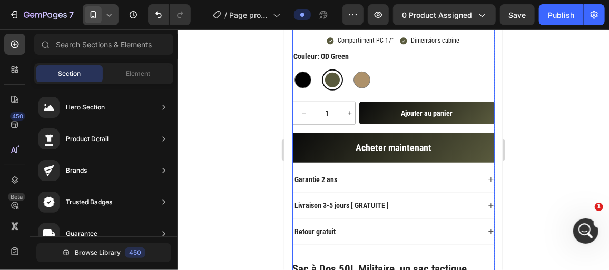
scroll to position [366, 0]
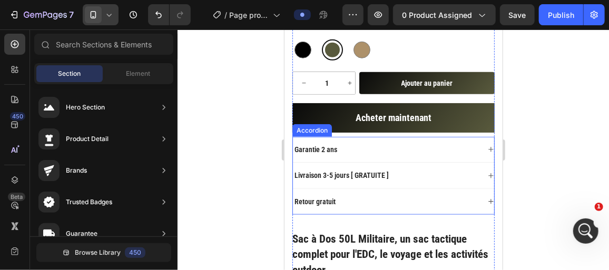
click at [335, 145] on p "Garantie 2 ans" at bounding box center [315, 148] width 43 height 9
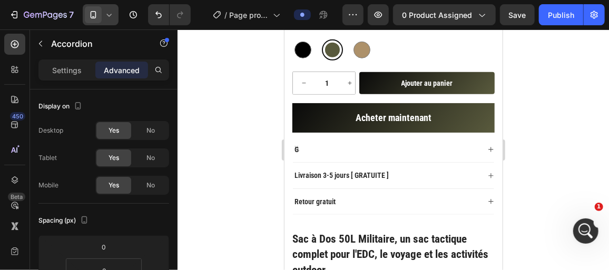
scroll to position [365, 0]
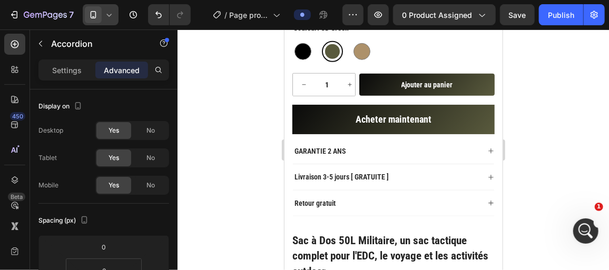
click at [234, 177] on div at bounding box center [394, 150] width 432 height 241
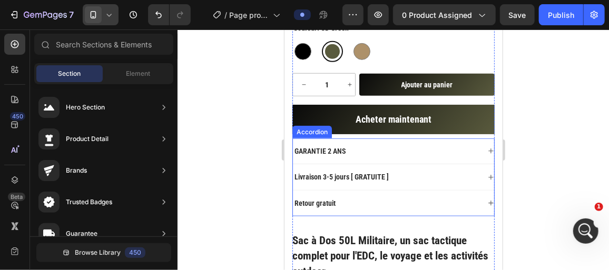
click at [304, 199] on p "Retour gratuit" at bounding box center [314, 202] width 41 height 9
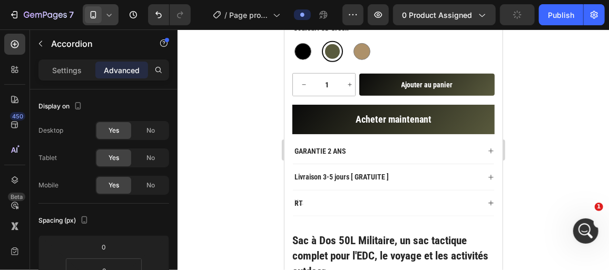
scroll to position [363, 0]
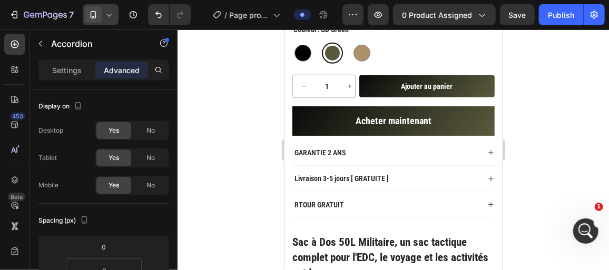
click at [298, 200] on p "RTOUR GRATUIT" at bounding box center [319, 204] width 50 height 9
click at [267, 188] on div at bounding box center [394, 150] width 432 height 241
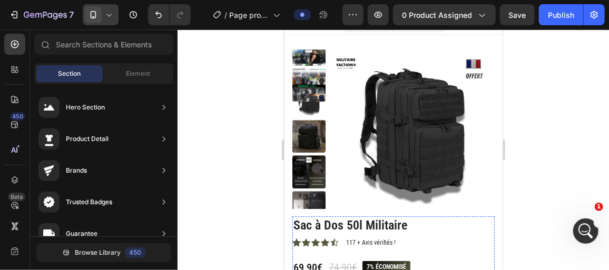
scroll to position [15, 0]
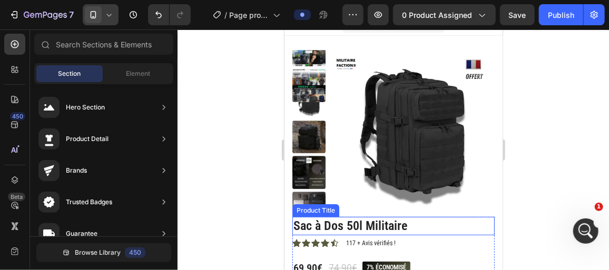
click at [370, 231] on h1 "Sac à Dos 50l Militaire" at bounding box center [393, 226] width 202 height 18
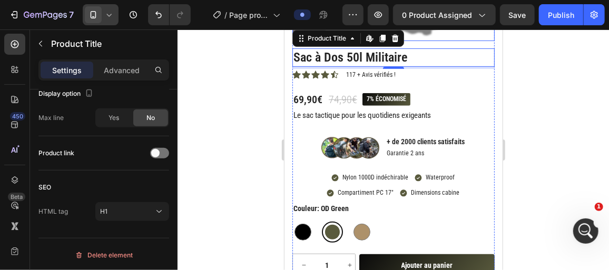
scroll to position [196, 0]
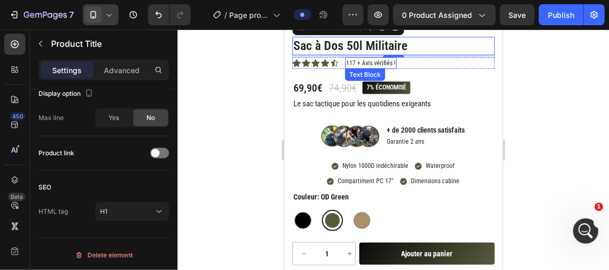
click at [367, 63] on p "117 + Avis vérifiés !" at bounding box center [371, 62] width 50 height 9
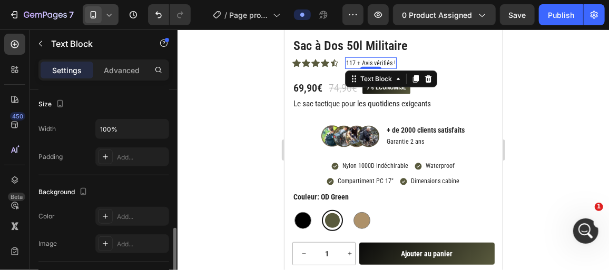
scroll to position [412, 0]
